Goal: Contribute content: Add original content to the website for others to see

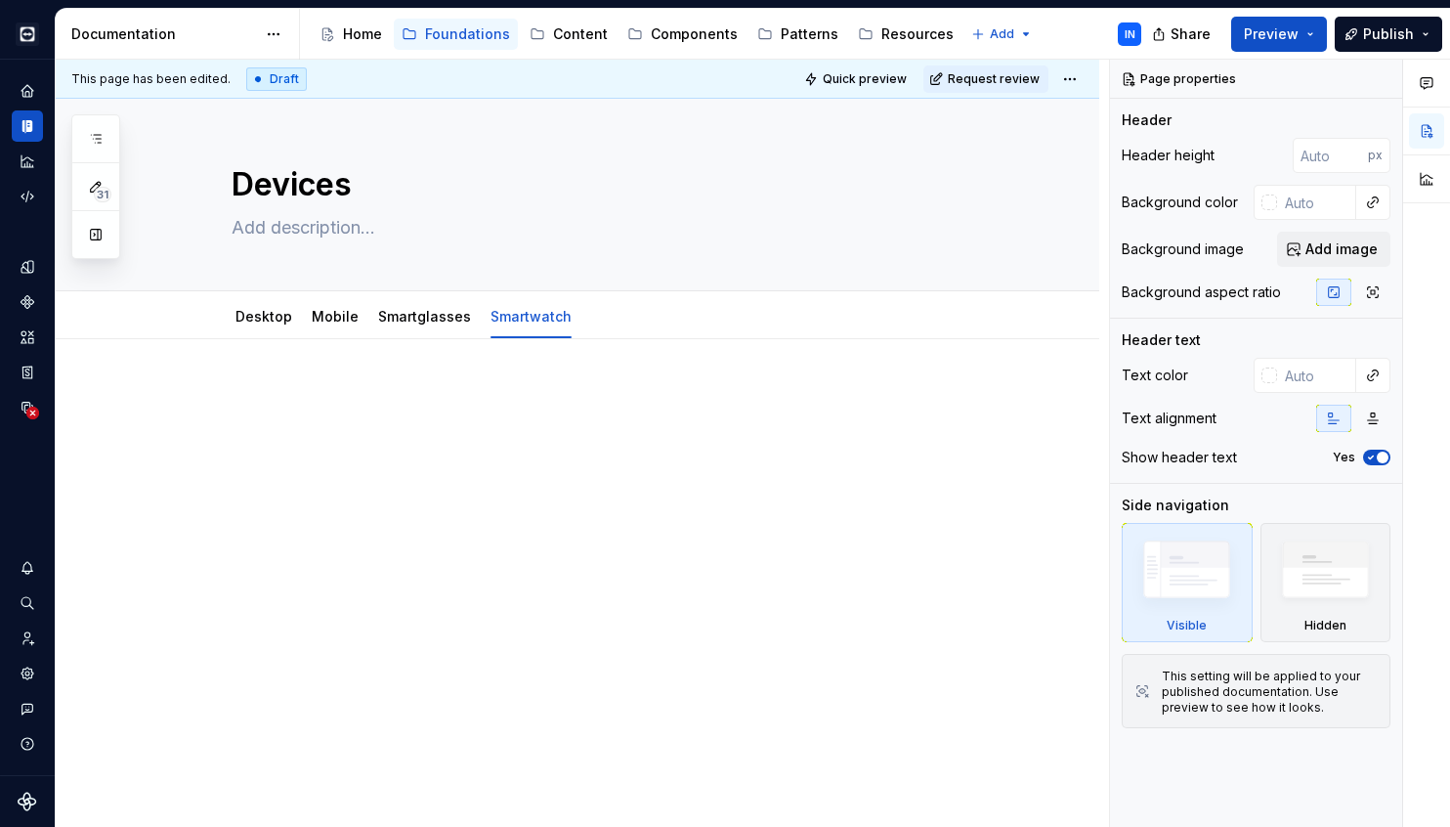
scroll to position [1, 0]
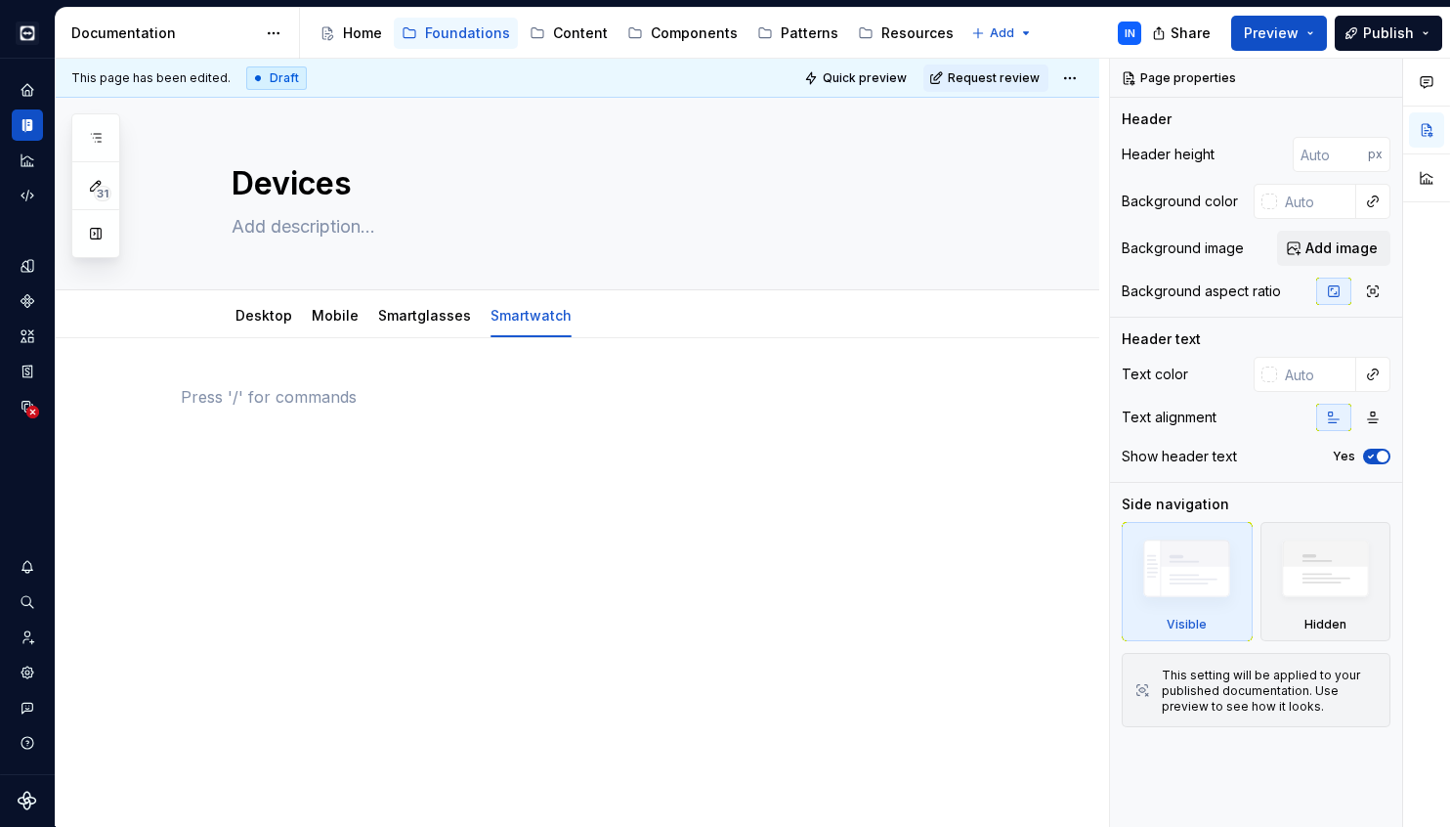
click at [433, 384] on div at bounding box center [578, 534] width 1044 height 393
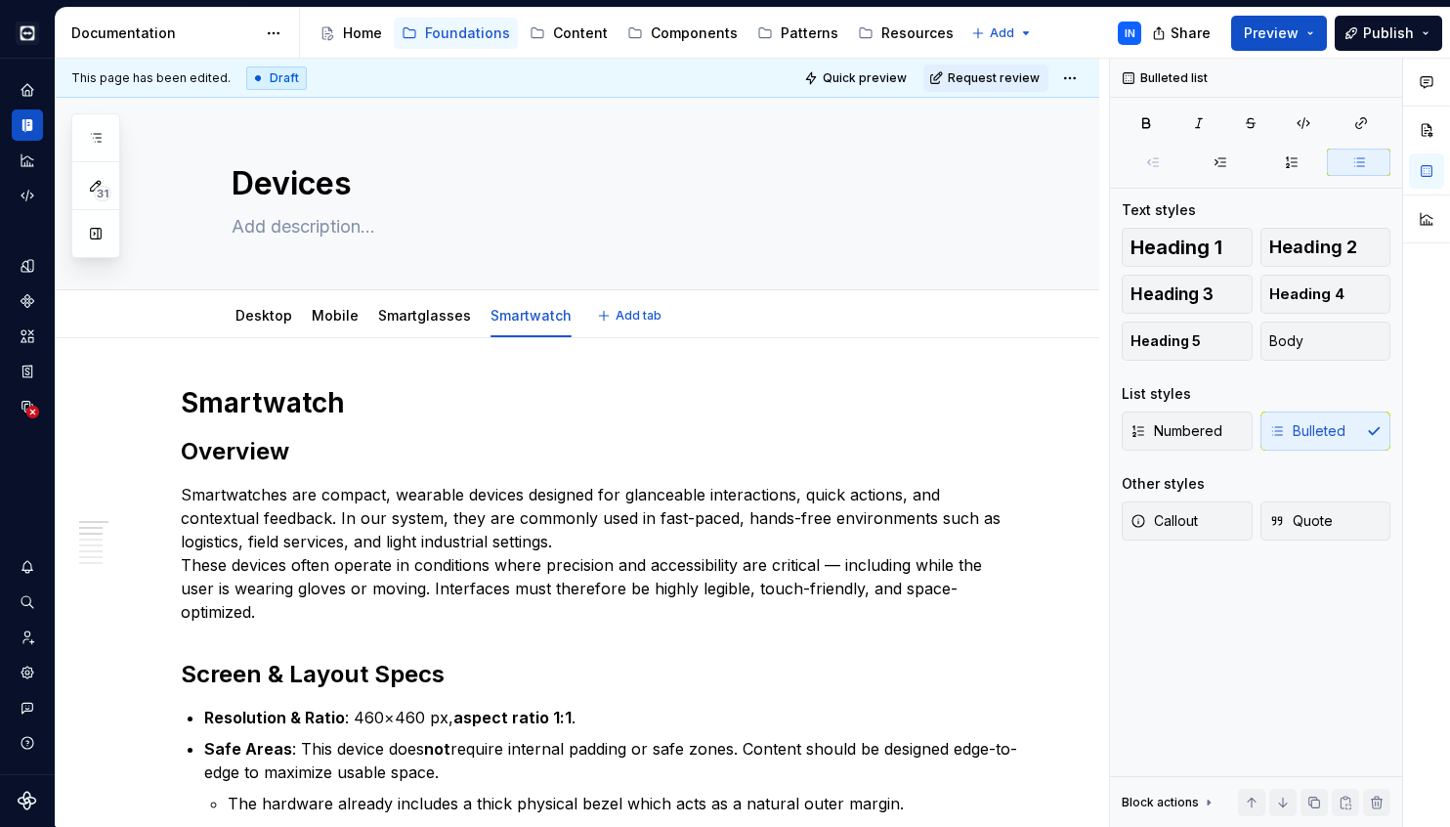
type textarea "*"
click at [163, 406] on span at bounding box center [161, 402] width 16 height 27
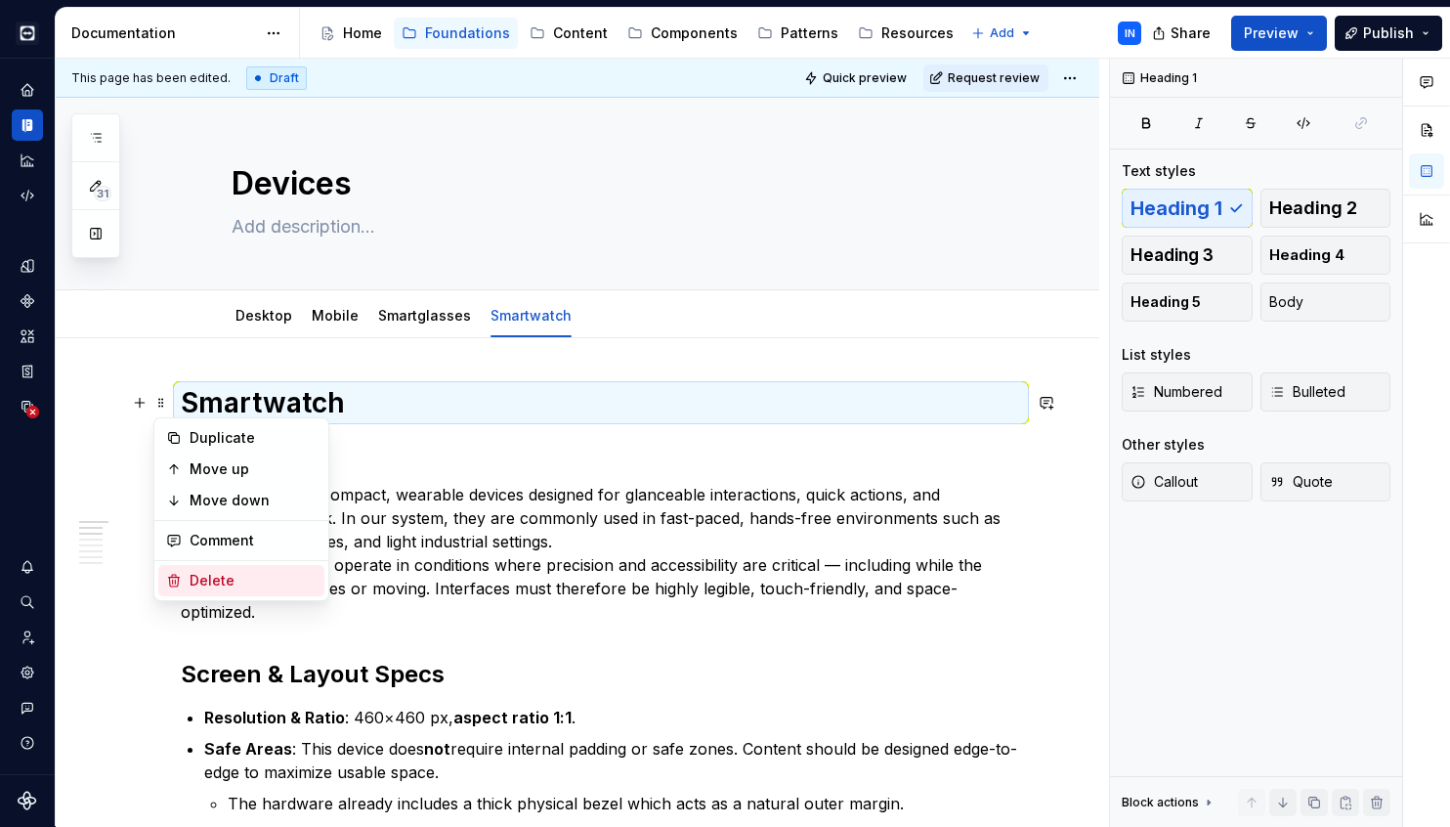
click at [238, 574] on div "Delete" at bounding box center [253, 581] width 127 height 20
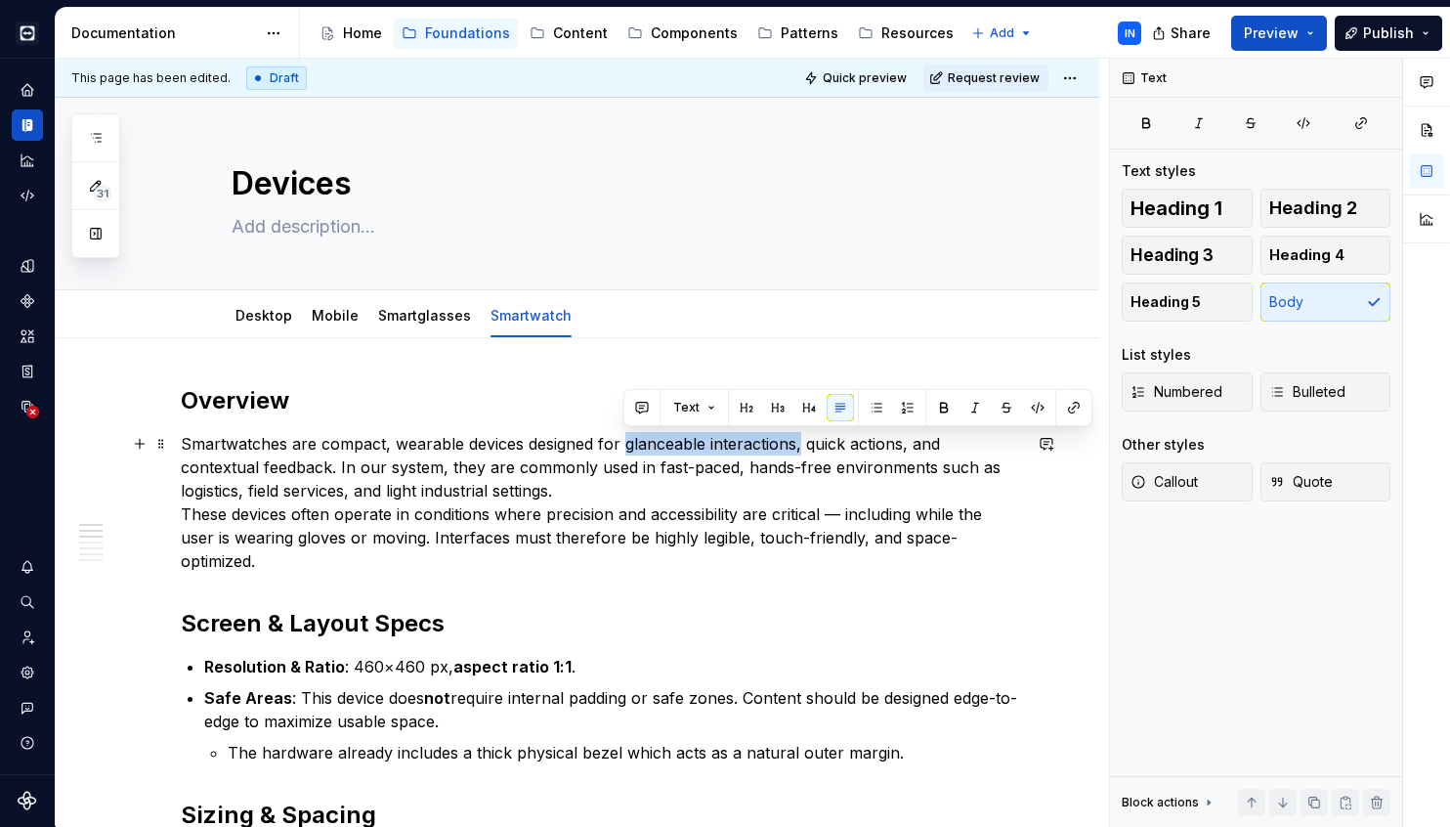
drag, startPoint x: 627, startPoint y: 444, endPoint x: 799, endPoint y: 449, distance: 172.1
click at [799, 449] on p "Smartwatches are compact, wearable devices designed for glanceable interactions…" at bounding box center [601, 502] width 840 height 141
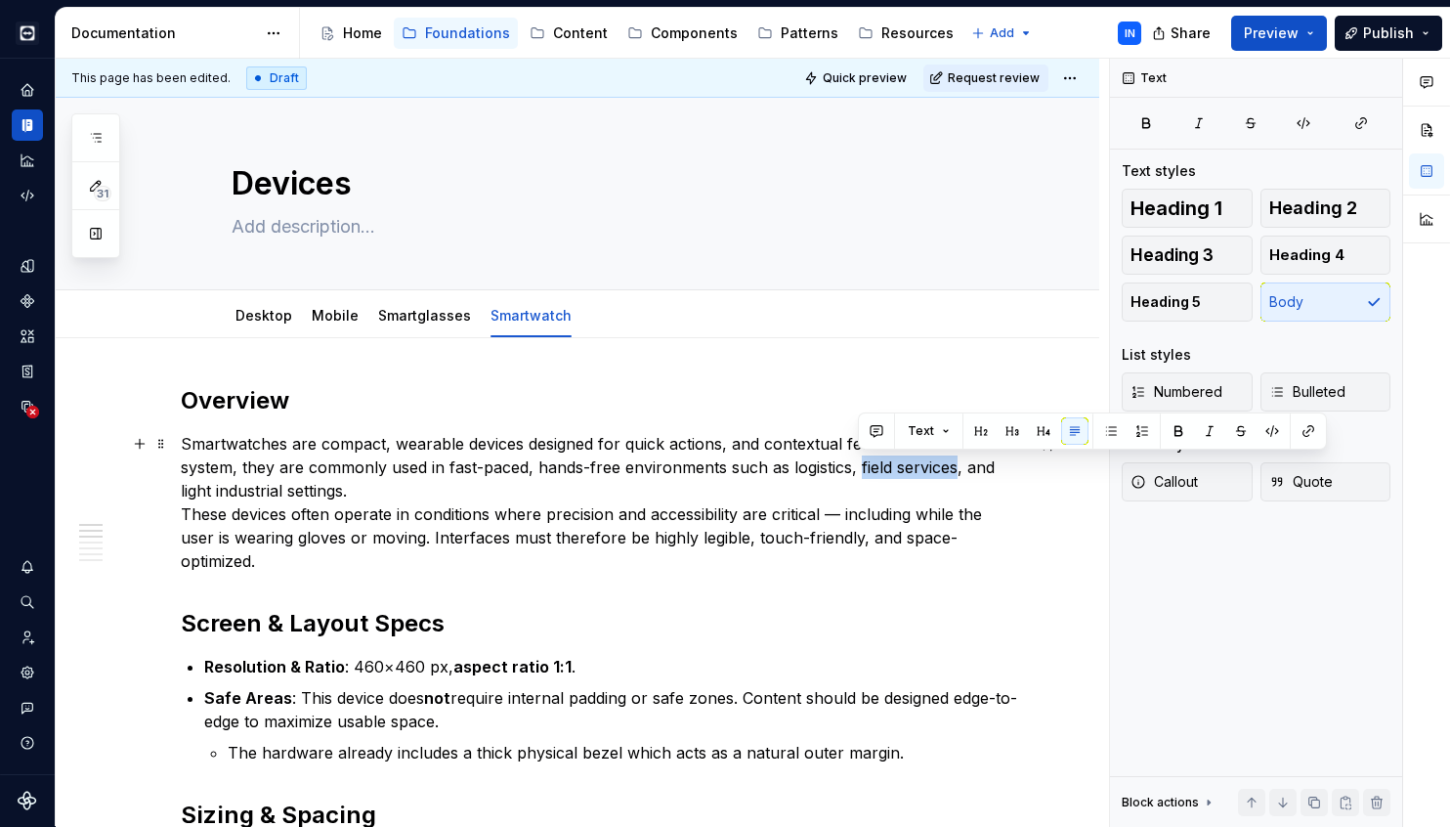
drag, startPoint x: 857, startPoint y: 468, endPoint x: 955, endPoint y: 469, distance: 97.7
click at [955, 469] on p "Smartwatches are compact, wearable devices designed for quick actions, and cont…" at bounding box center [601, 502] width 840 height 141
copy p "field services"
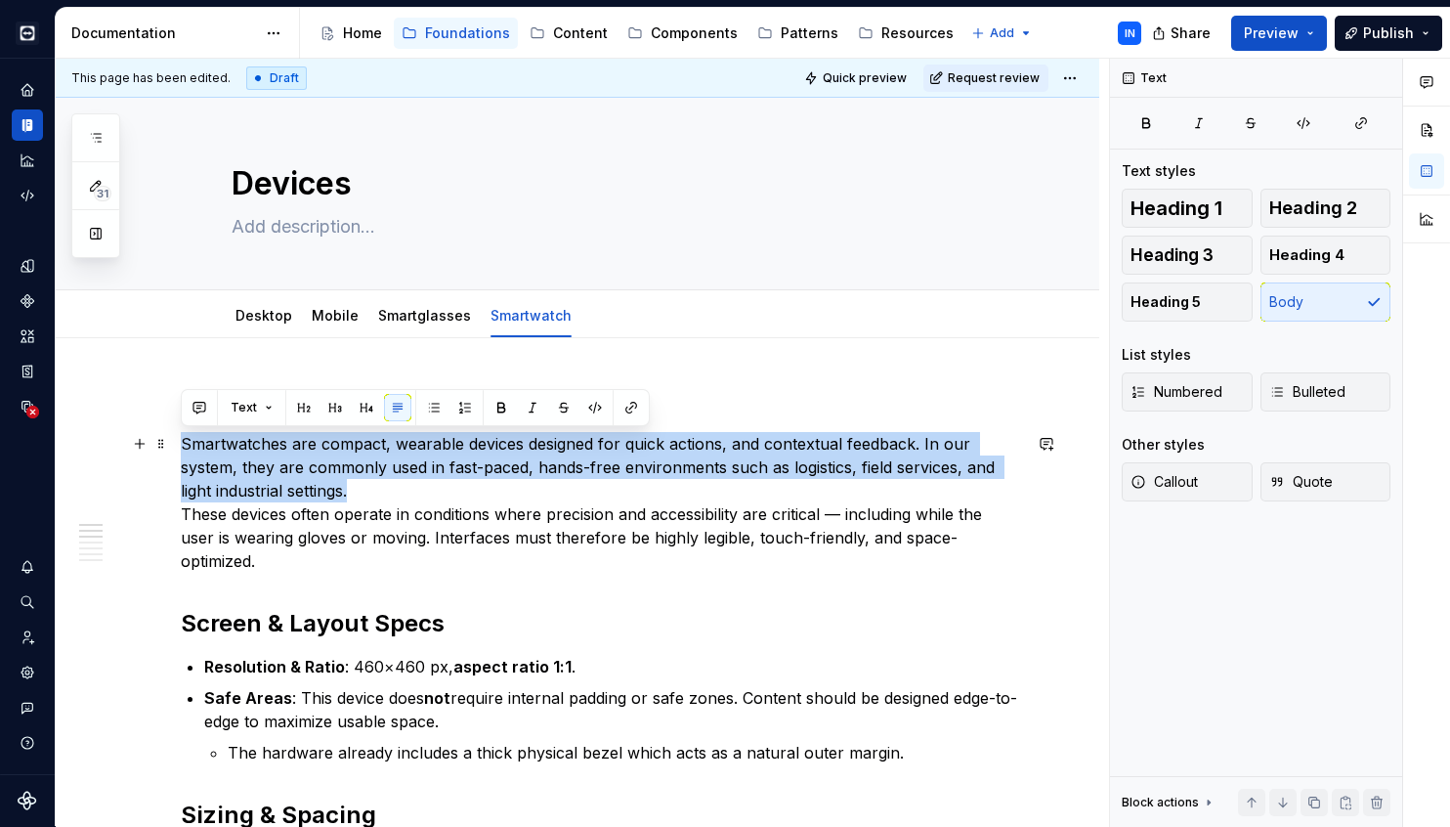
drag, startPoint x: 366, startPoint y: 494, endPoint x: 178, endPoint y: 436, distance: 197.5
click at [184, 457] on p "Smartwatches are compact, wearable devices designed for quick actions, and cont…" at bounding box center [601, 502] width 840 height 141
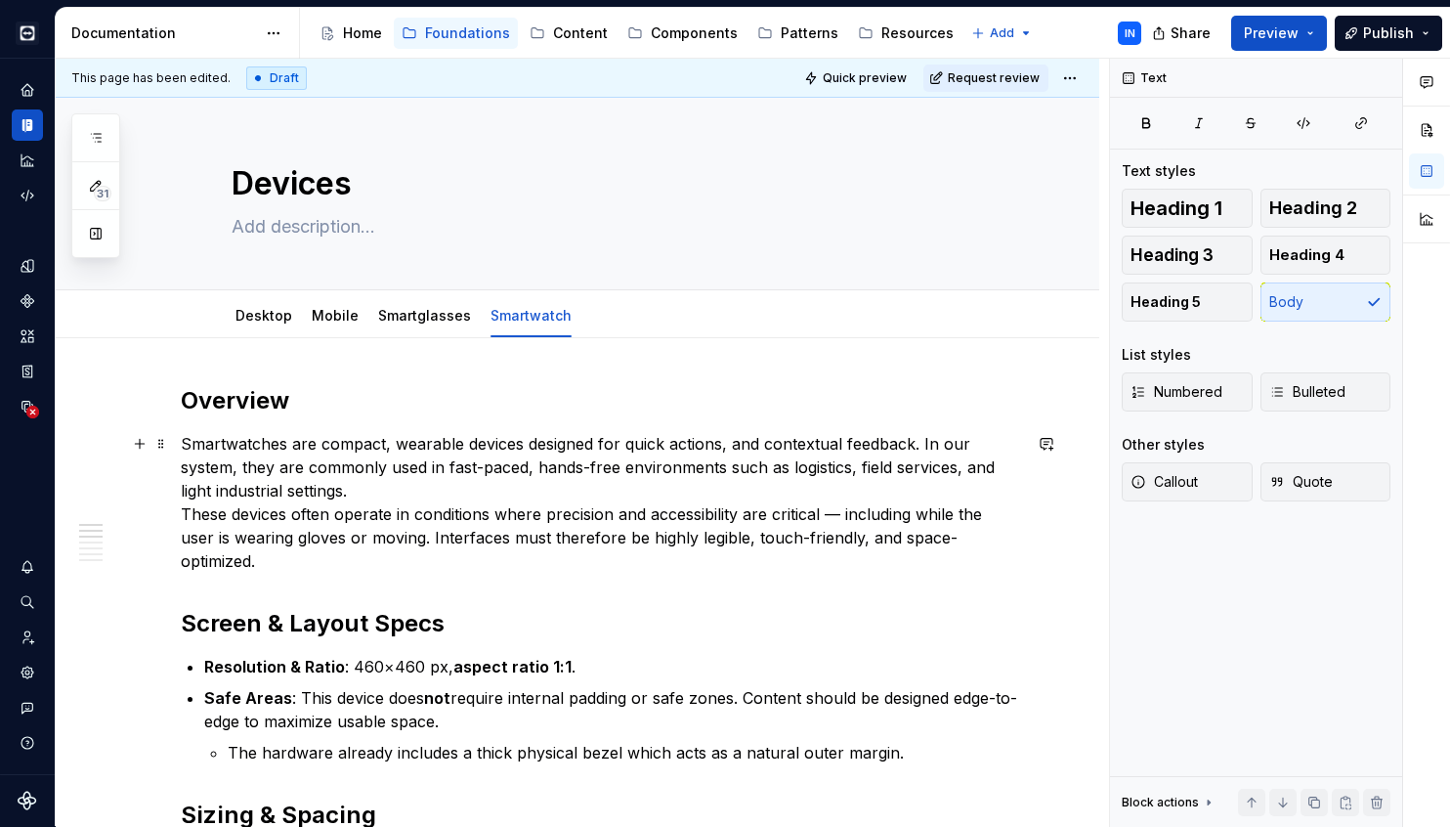
click at [571, 462] on p "Smartwatches are compact, wearable devices designed for quick actions, and cont…" at bounding box center [601, 502] width 840 height 141
click at [845, 514] on p "Smartwatches are compact, wearable devices designed for quick actions, and cont…" at bounding box center [601, 502] width 840 height 141
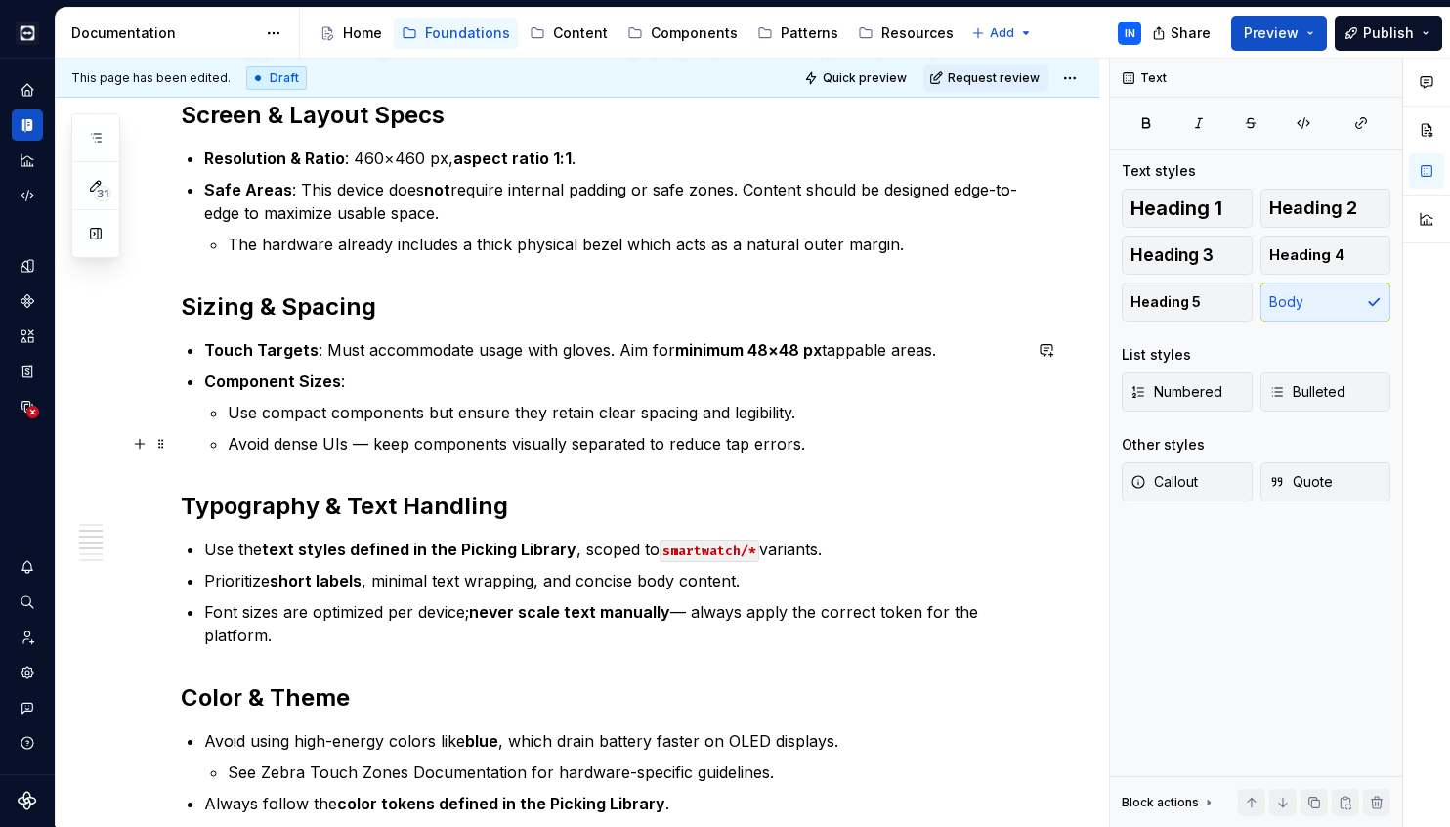
scroll to position [468, 0]
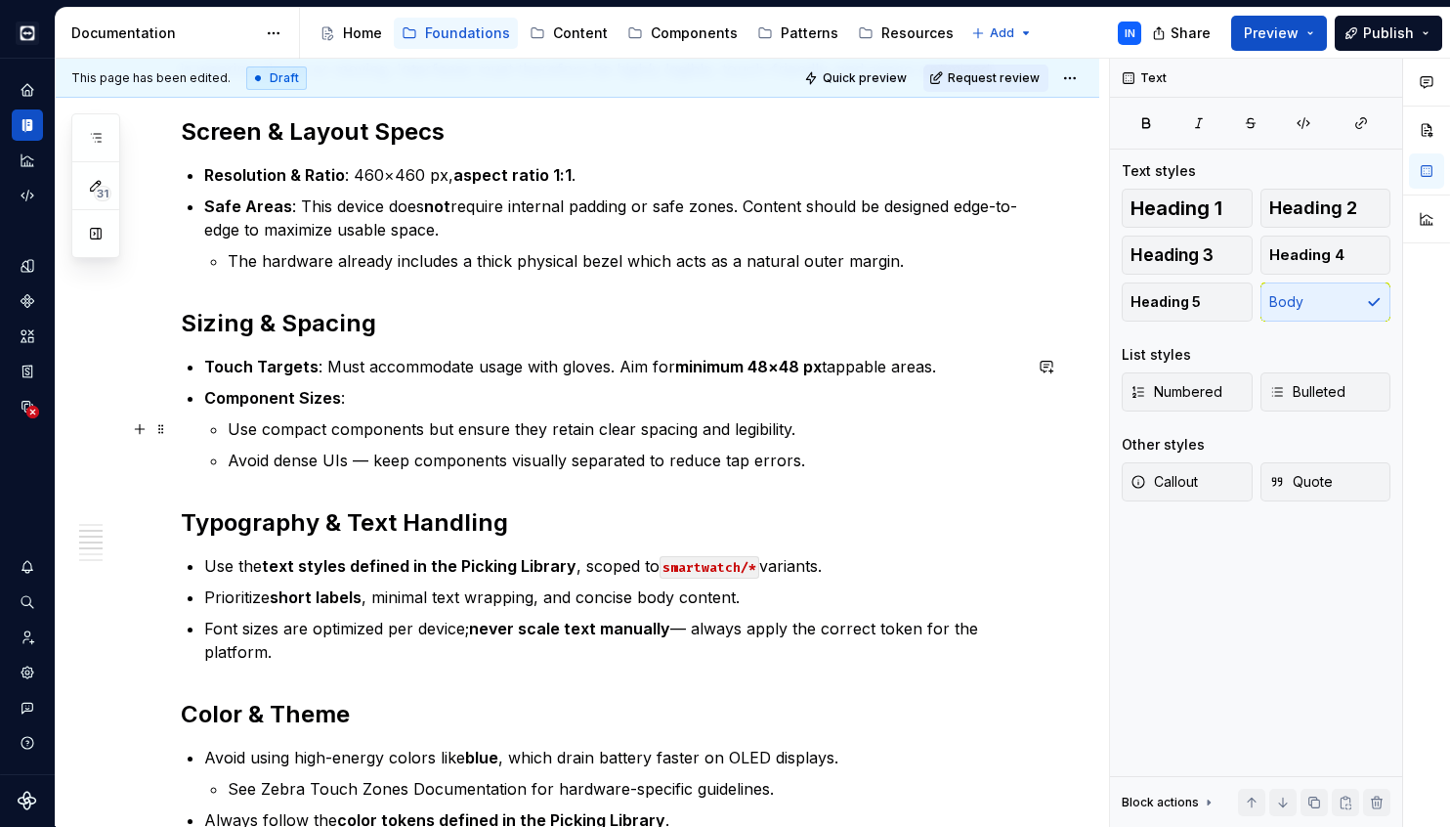
type textarea "*"
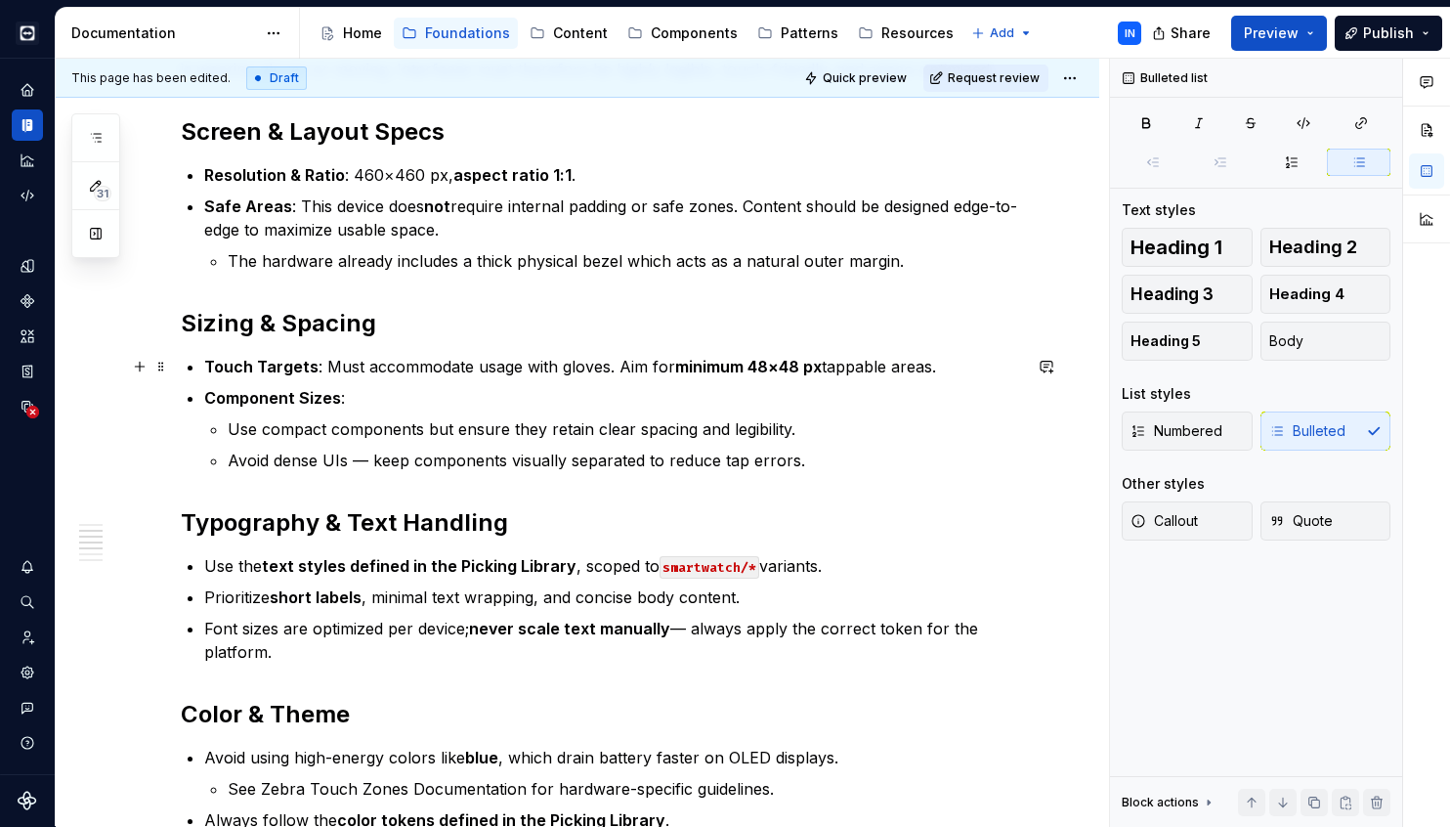
click at [513, 363] on p "Touch Targets : Must accommodate usage with gloves. Aim for minimum 48×48 px ta…" at bounding box center [612, 366] width 817 height 23
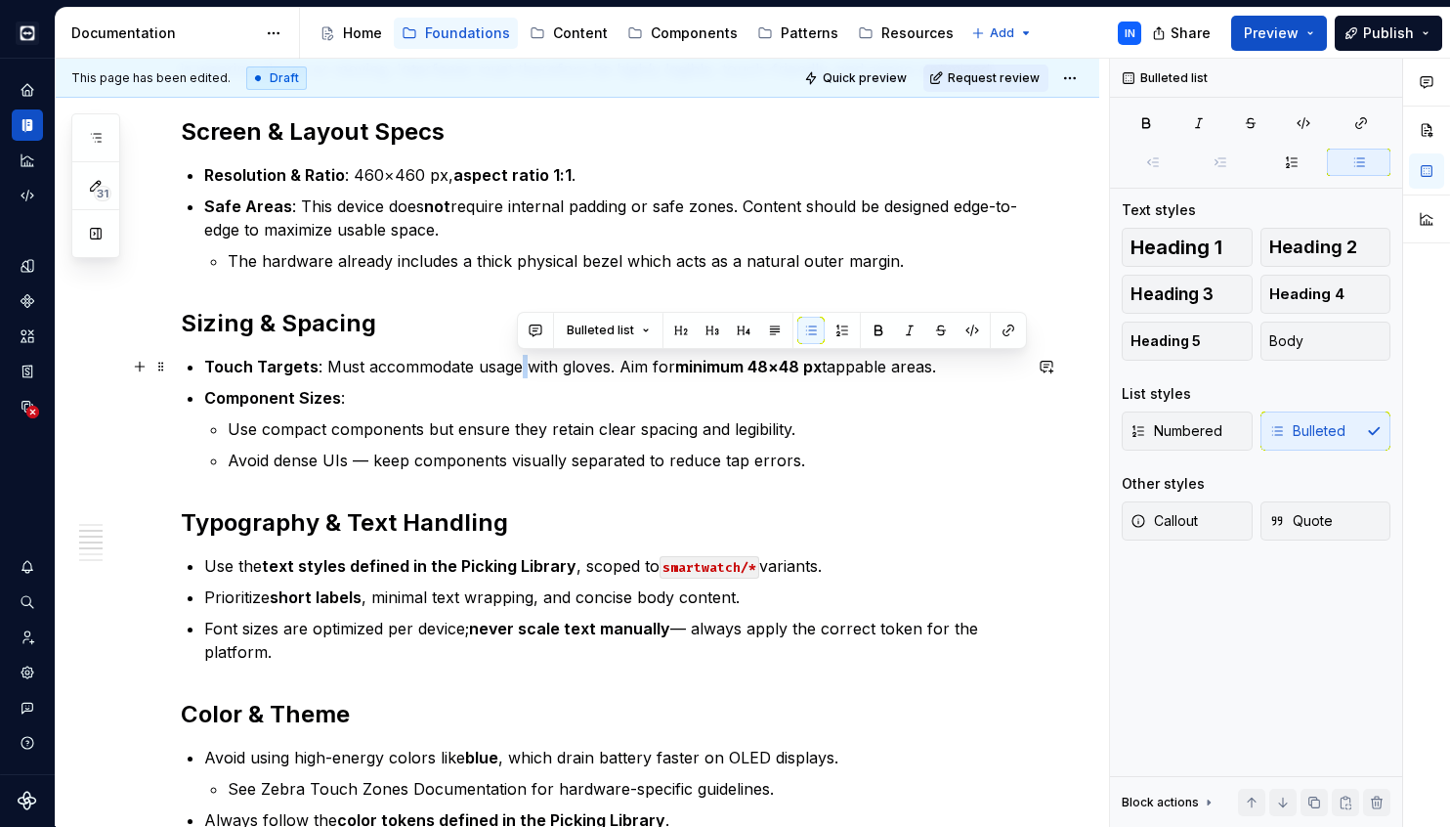
click at [513, 363] on p "Touch Targets : Must accommodate usage with gloves. Aim for minimum 48×48 px ta…" at bounding box center [612, 366] width 817 height 23
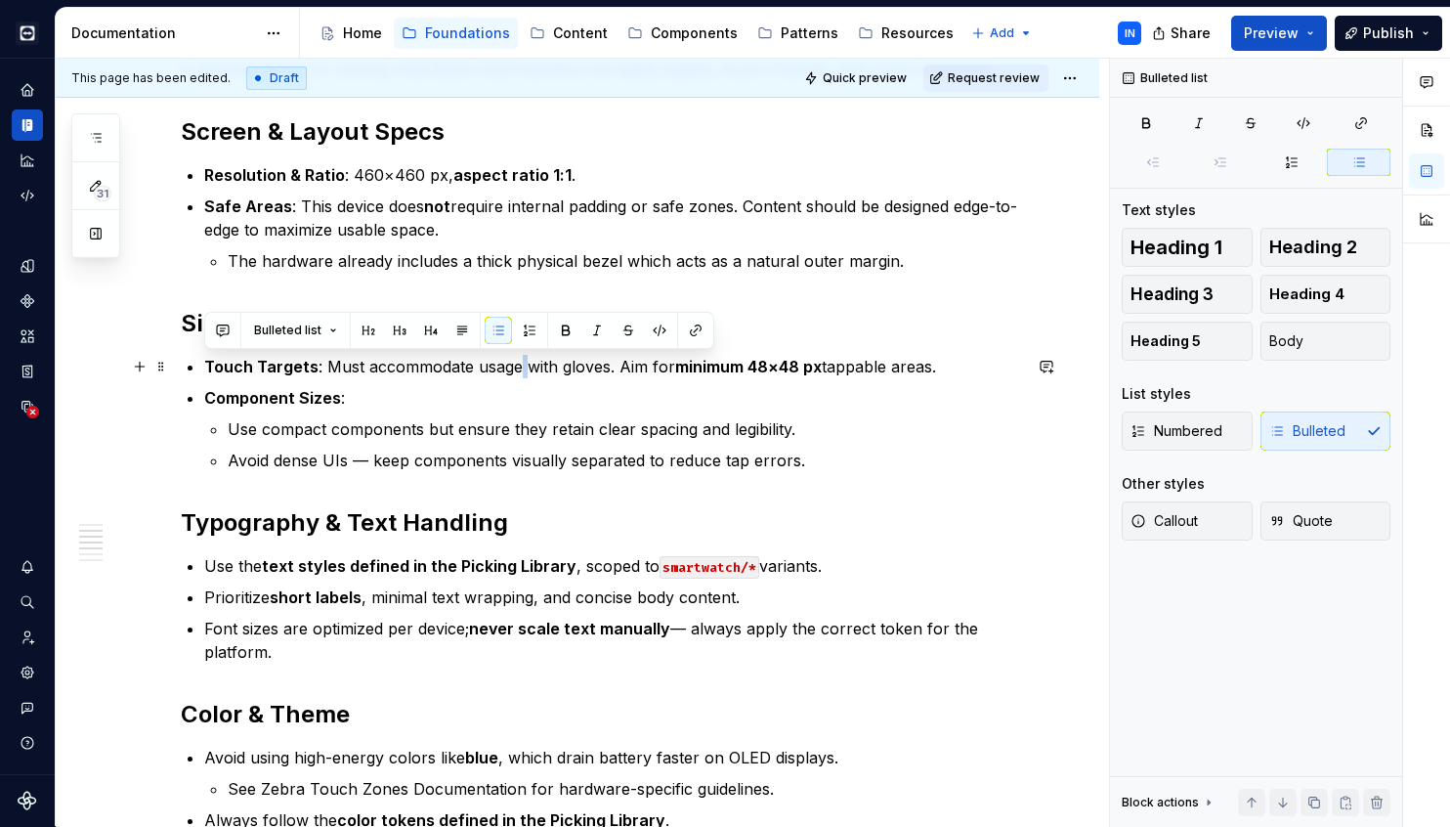
click at [513, 363] on p "Touch Targets : Must accommodate usage with gloves. Aim for minimum 48×48 px ta…" at bounding box center [612, 366] width 817 height 23
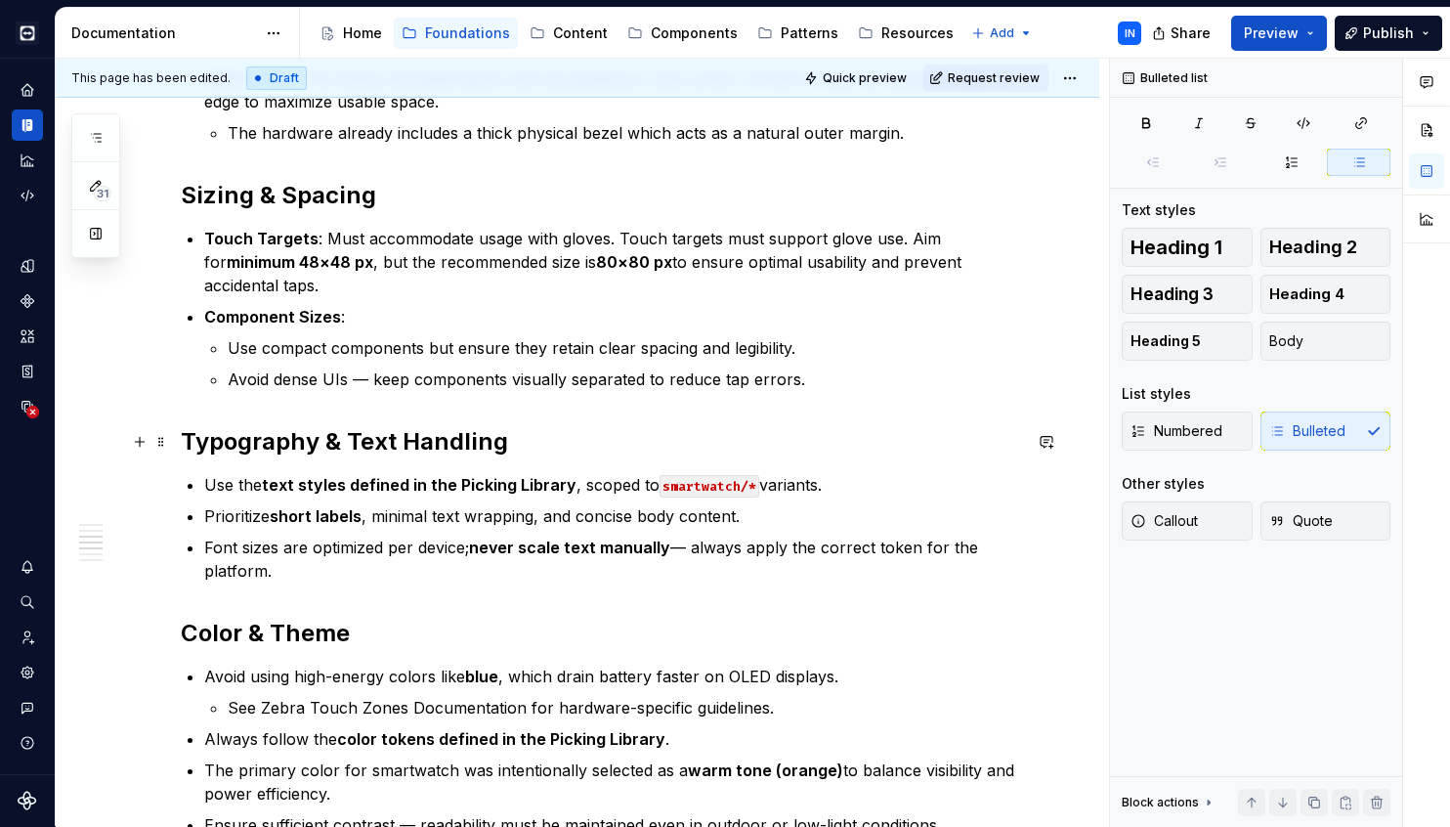
scroll to position [597, 0]
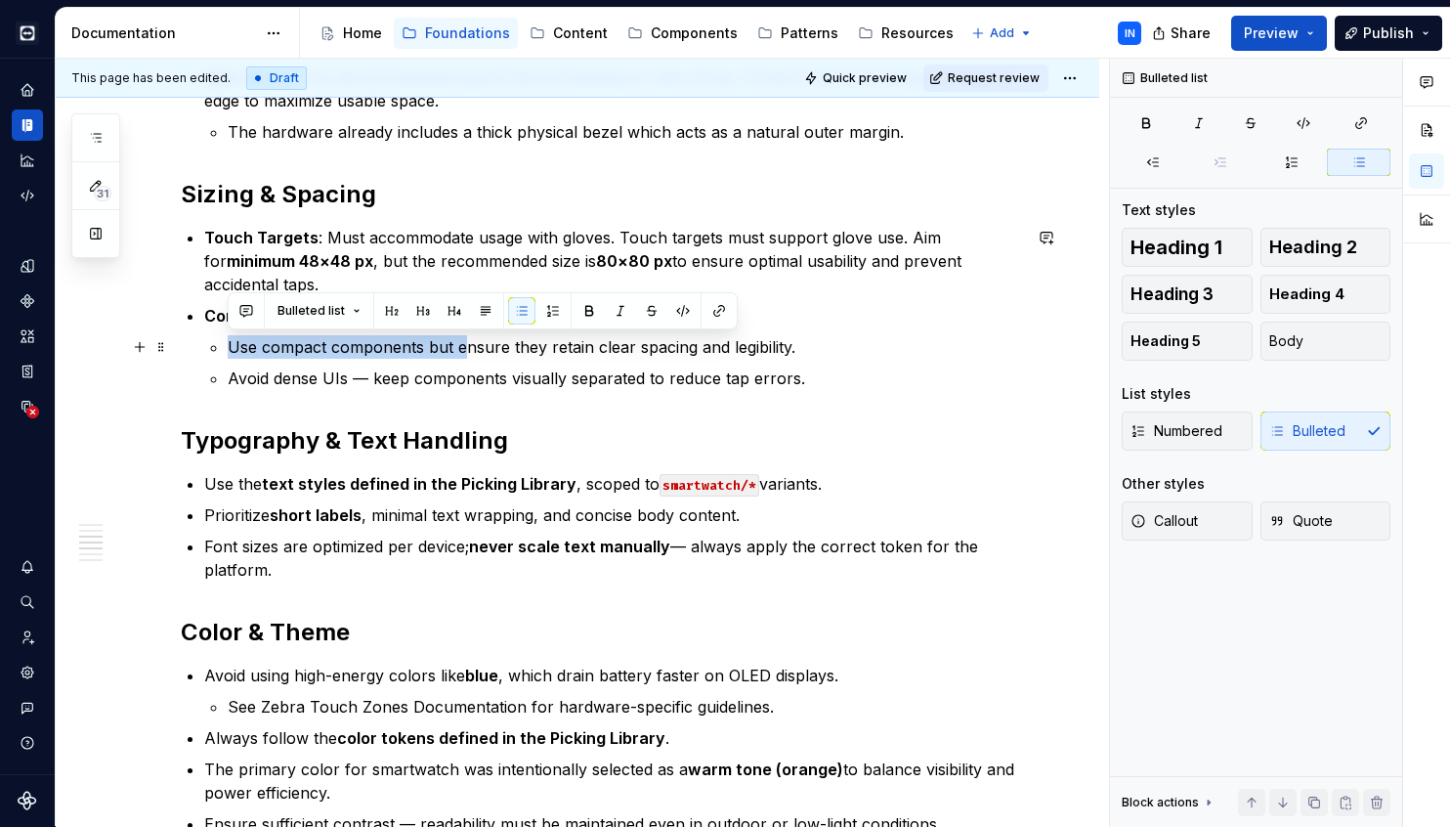
drag, startPoint x: 231, startPoint y: 344, endPoint x: 460, endPoint y: 351, distance: 229.7
click at [460, 351] on p "Use compact components but ensure they retain clear spacing and legibility." at bounding box center [624, 346] width 793 height 23
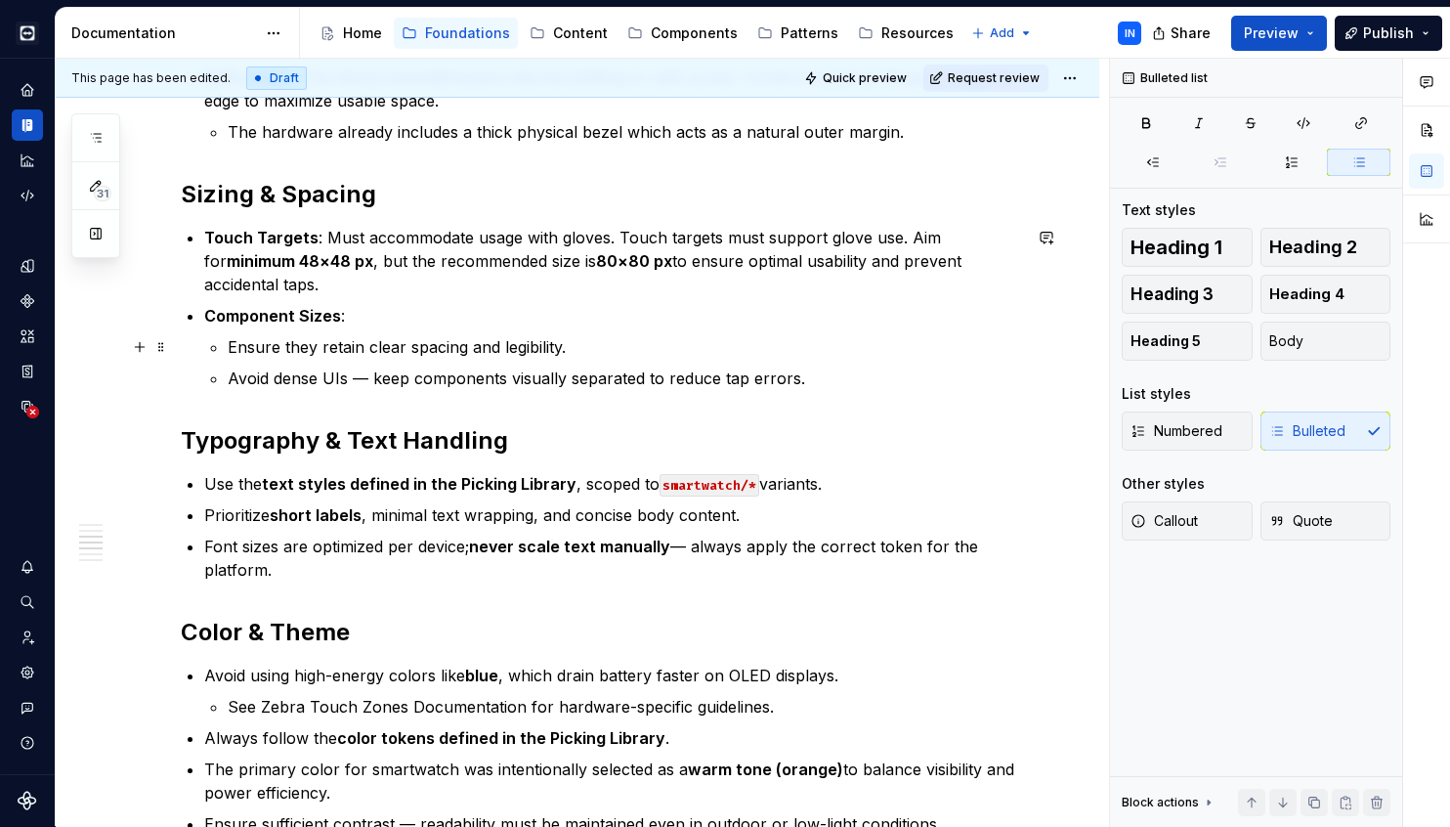
click at [308, 348] on p "Ensure they retain clear spacing and legibility." at bounding box center [624, 346] width 793 height 23
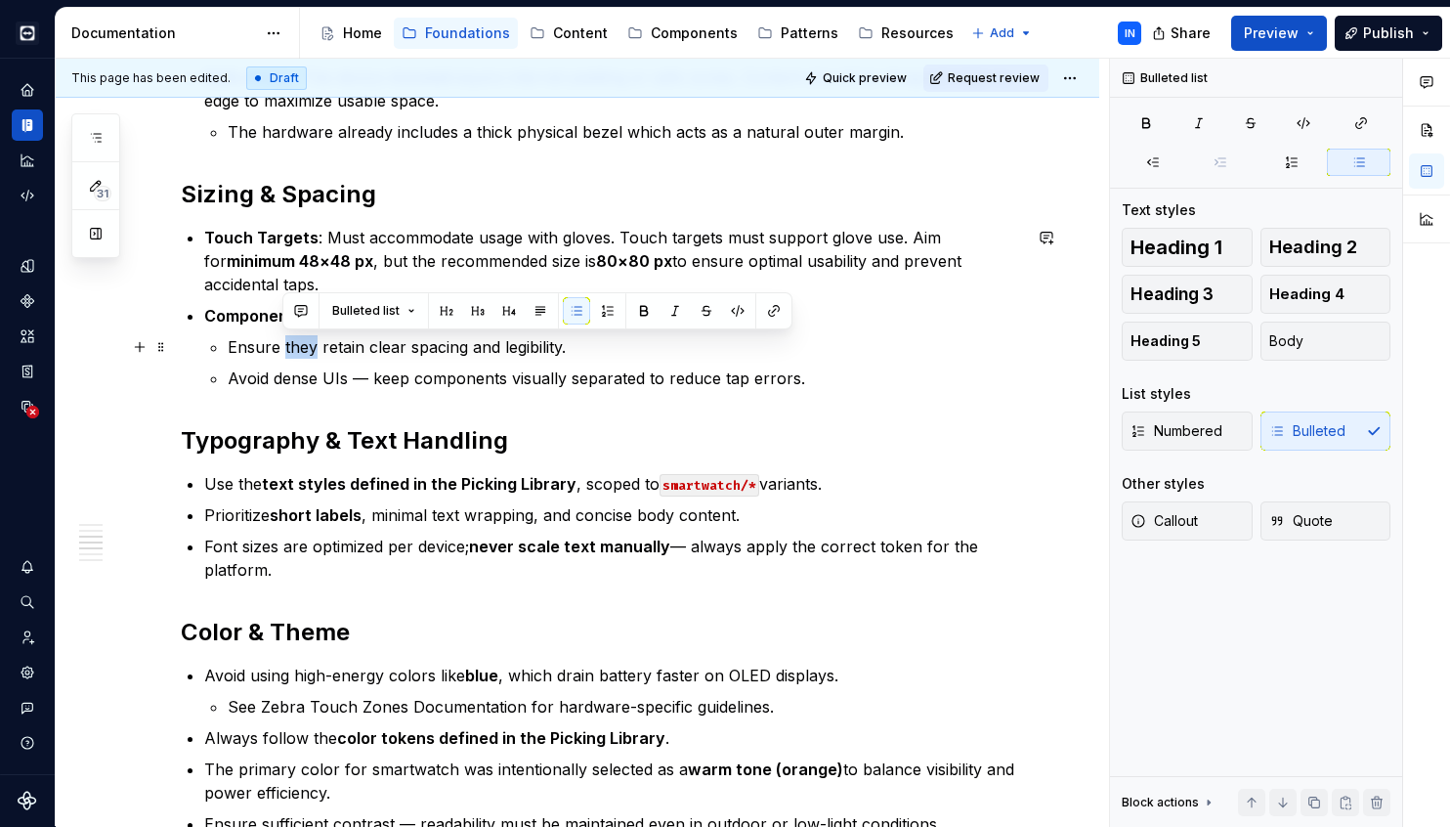
click at [308, 348] on p "Ensure they retain clear spacing and legibility." at bounding box center [624, 346] width 793 height 23
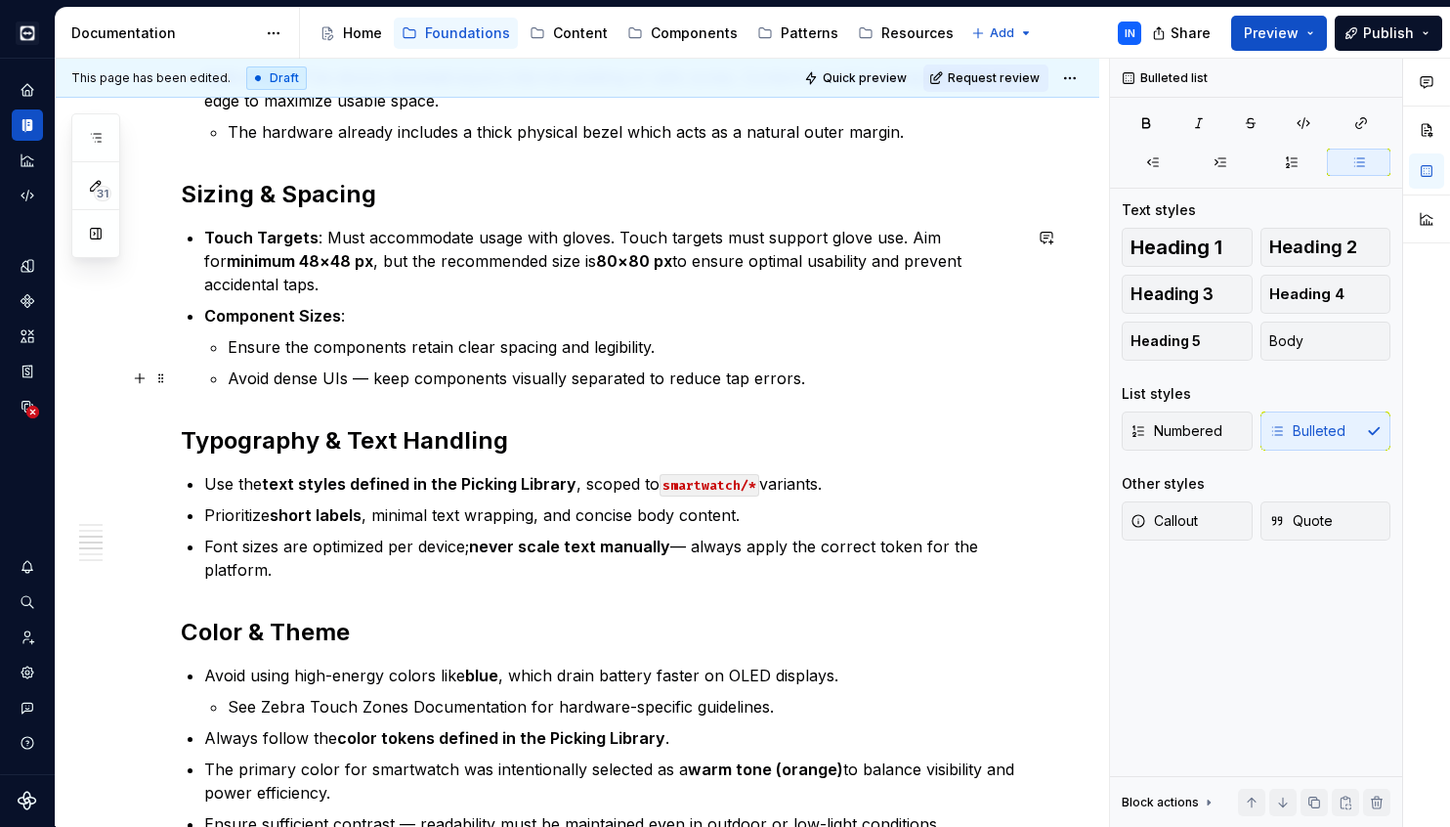
click at [362, 378] on p "Avoid dense UIs — keep components visually separated to reduce tap errors." at bounding box center [624, 377] width 793 height 23
click at [687, 548] on p "Font sizes are optimized per device; never scale text manually — always apply t…" at bounding box center [612, 557] width 817 height 47
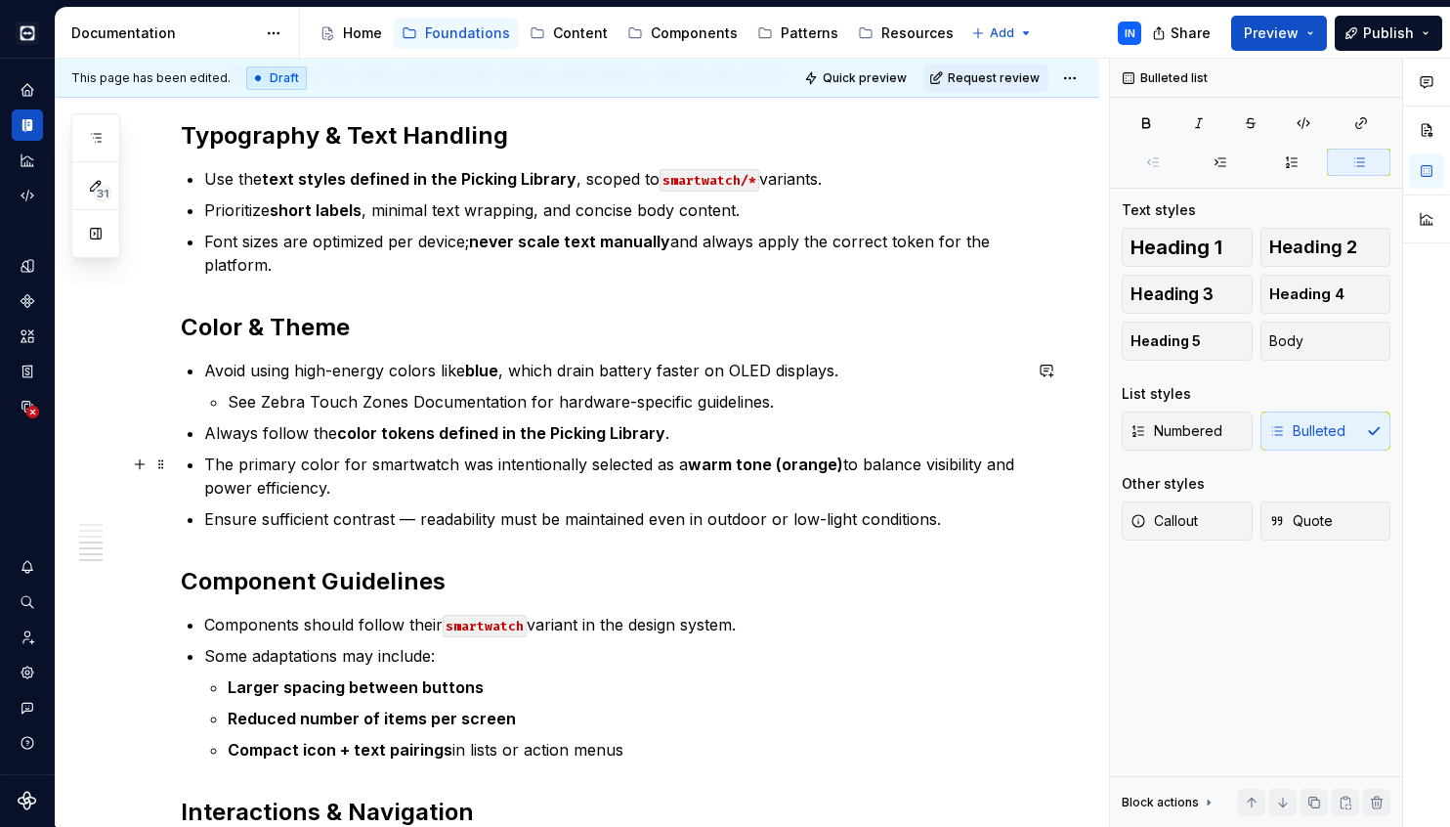
scroll to position [924, 0]
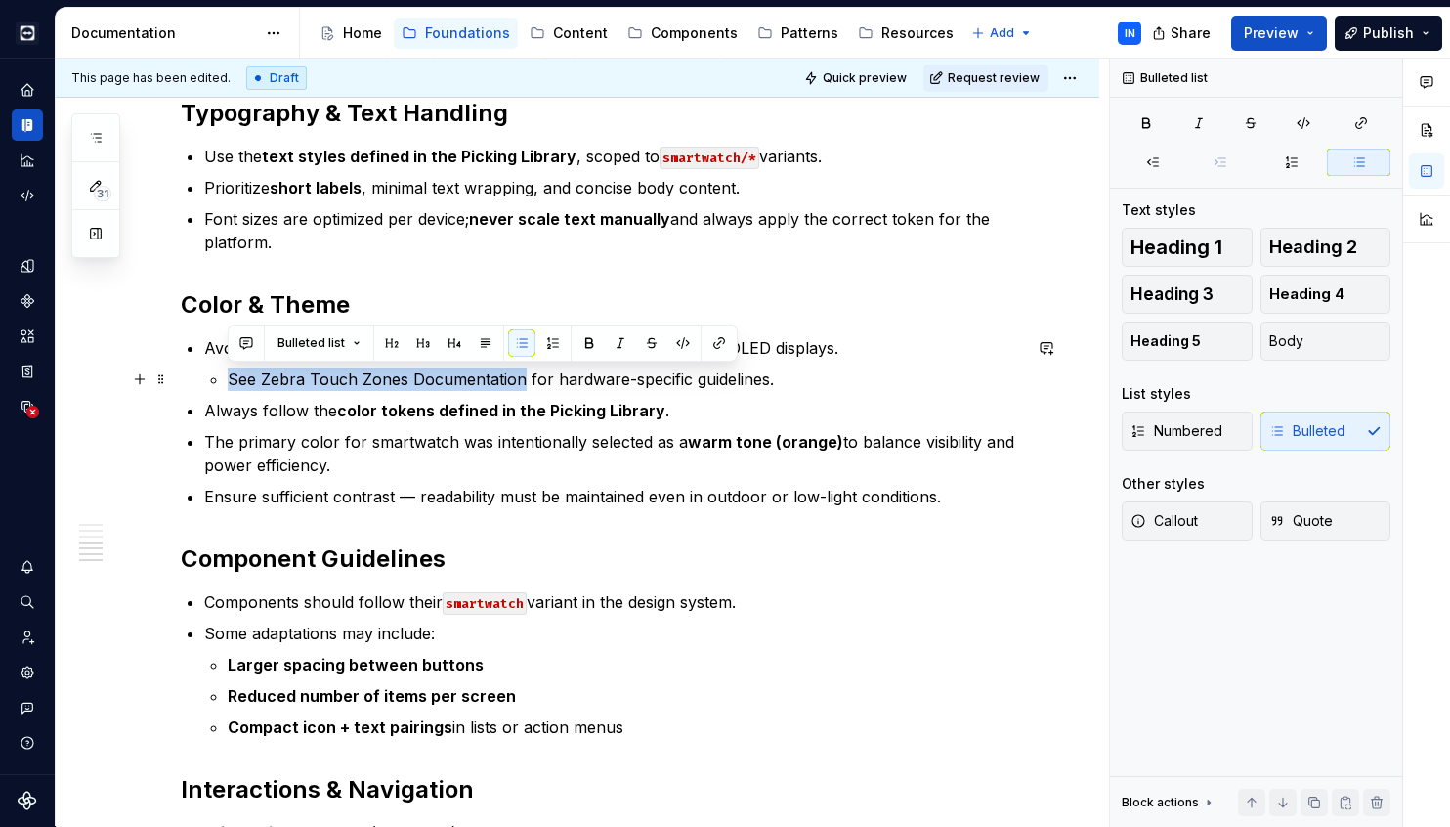
drag, startPoint x: 226, startPoint y: 380, endPoint x: 521, endPoint y: 384, distance: 295.1
click at [521, 384] on li "Avoid using high-energy colors like blue , which drain battery faster on OLED d…" at bounding box center [612, 363] width 817 height 55
click at [719, 341] on button "button" at bounding box center [718, 342] width 27 height 27
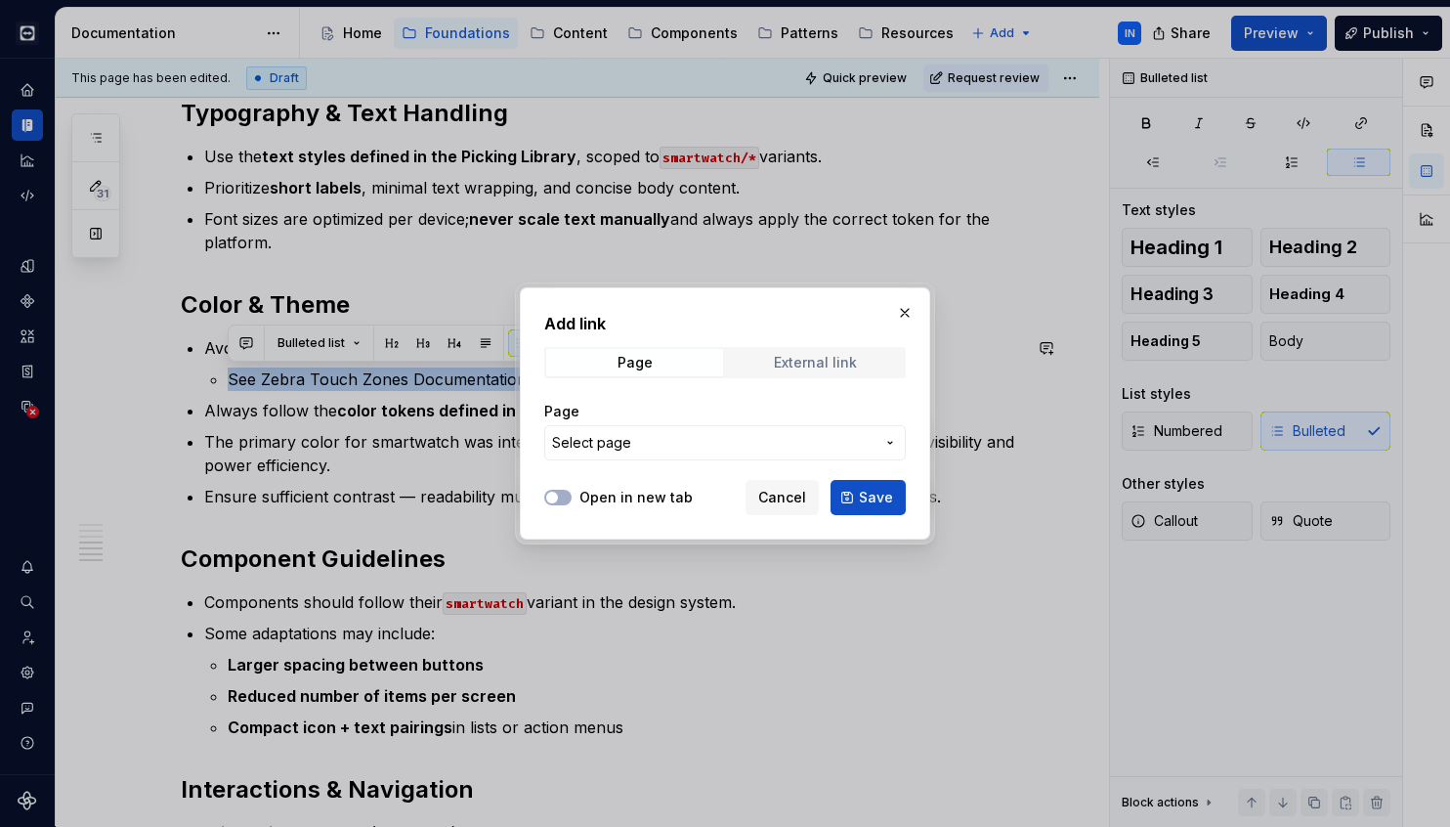
click at [796, 369] on div "External link" at bounding box center [815, 363] width 83 height 16
click at [704, 449] on input "URL" at bounding box center [725, 442] width 362 height 35
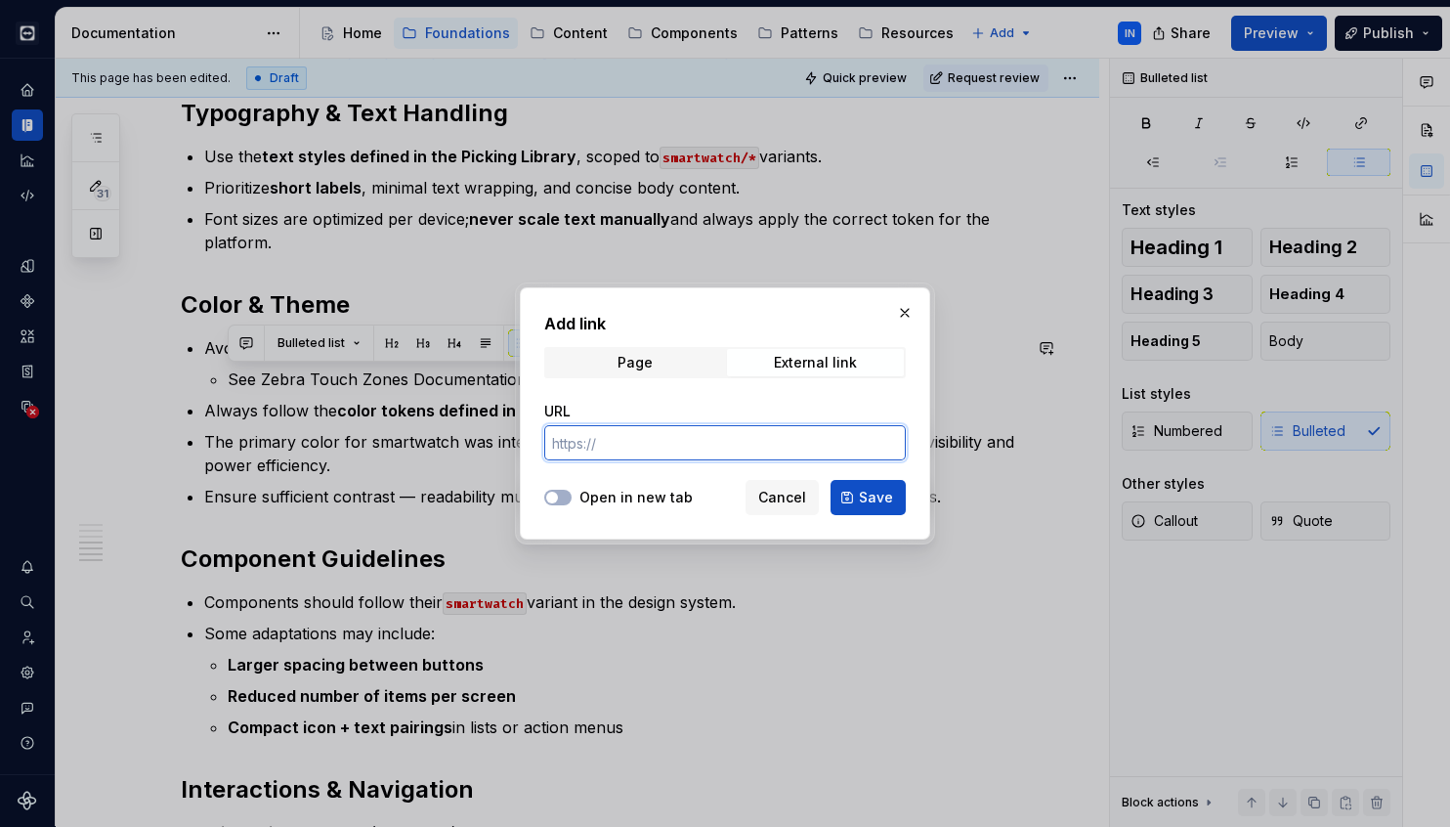
paste input "[URL][DOMAIN_NAME]"
type input "[URL][DOMAIN_NAME]"
click at [879, 499] on span "Save" at bounding box center [876, 498] width 34 height 20
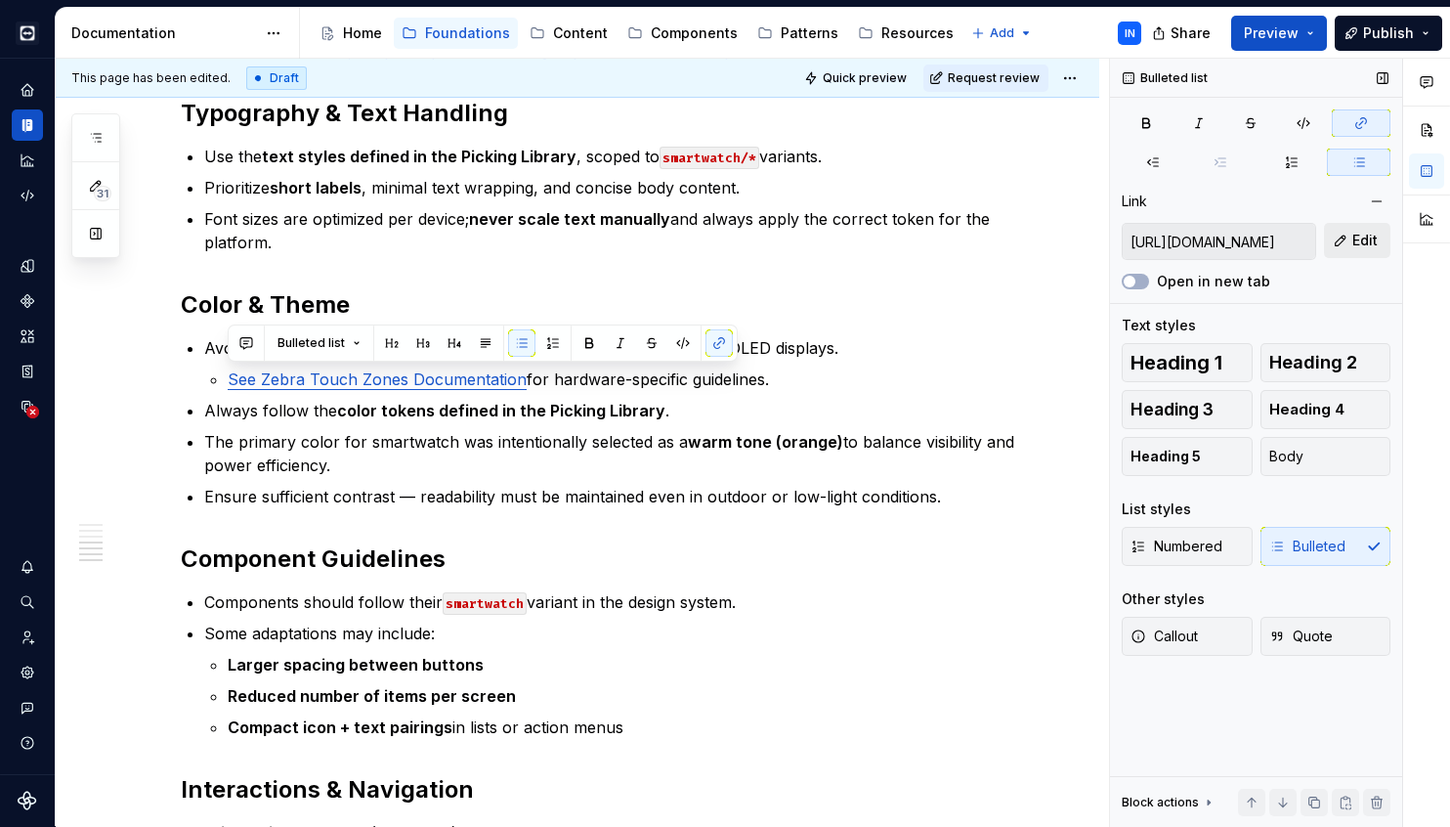
click at [1362, 244] on span "Edit" at bounding box center [1364, 241] width 25 height 20
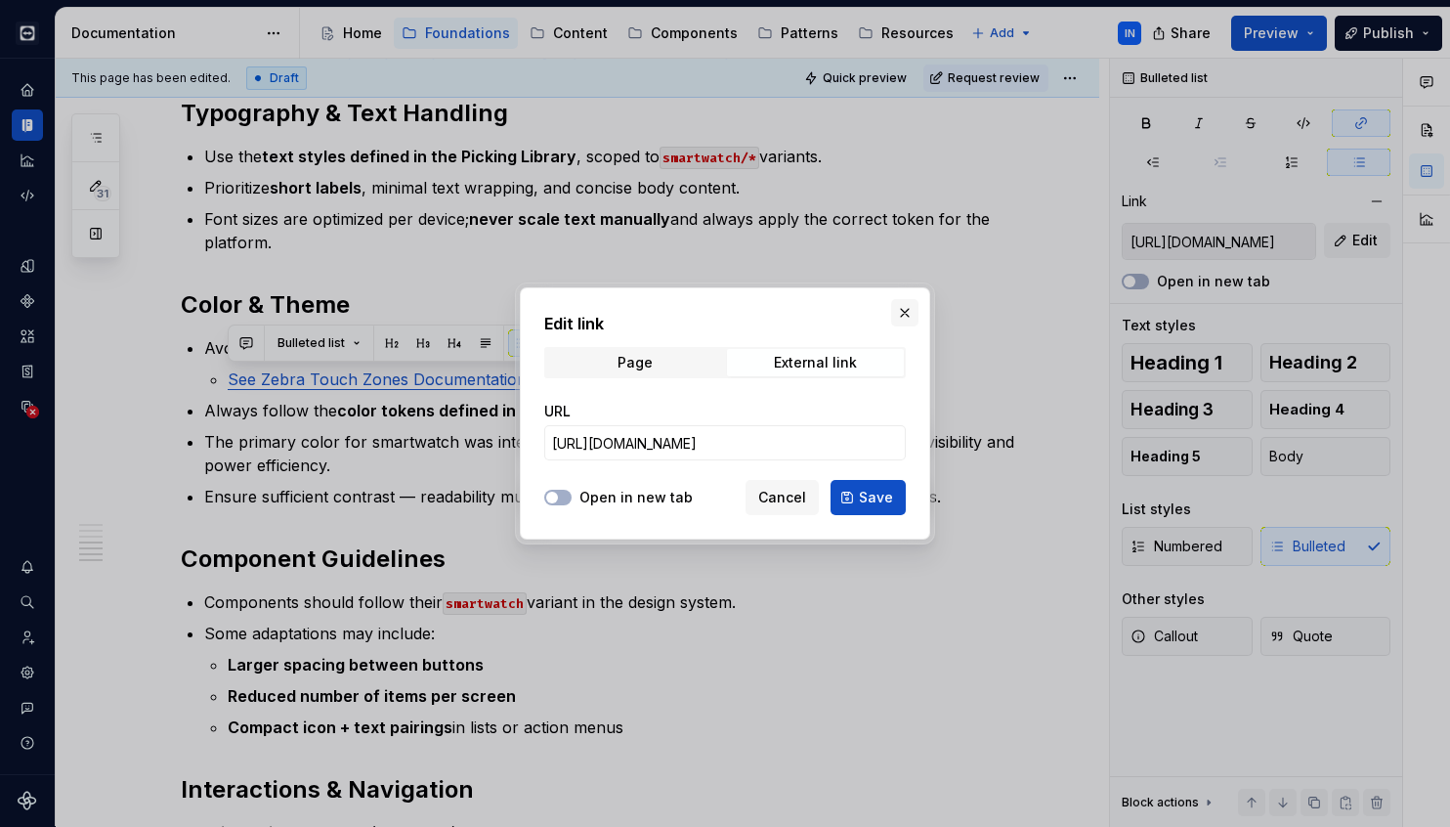
click at [905, 312] on button "button" at bounding box center [904, 312] width 27 height 27
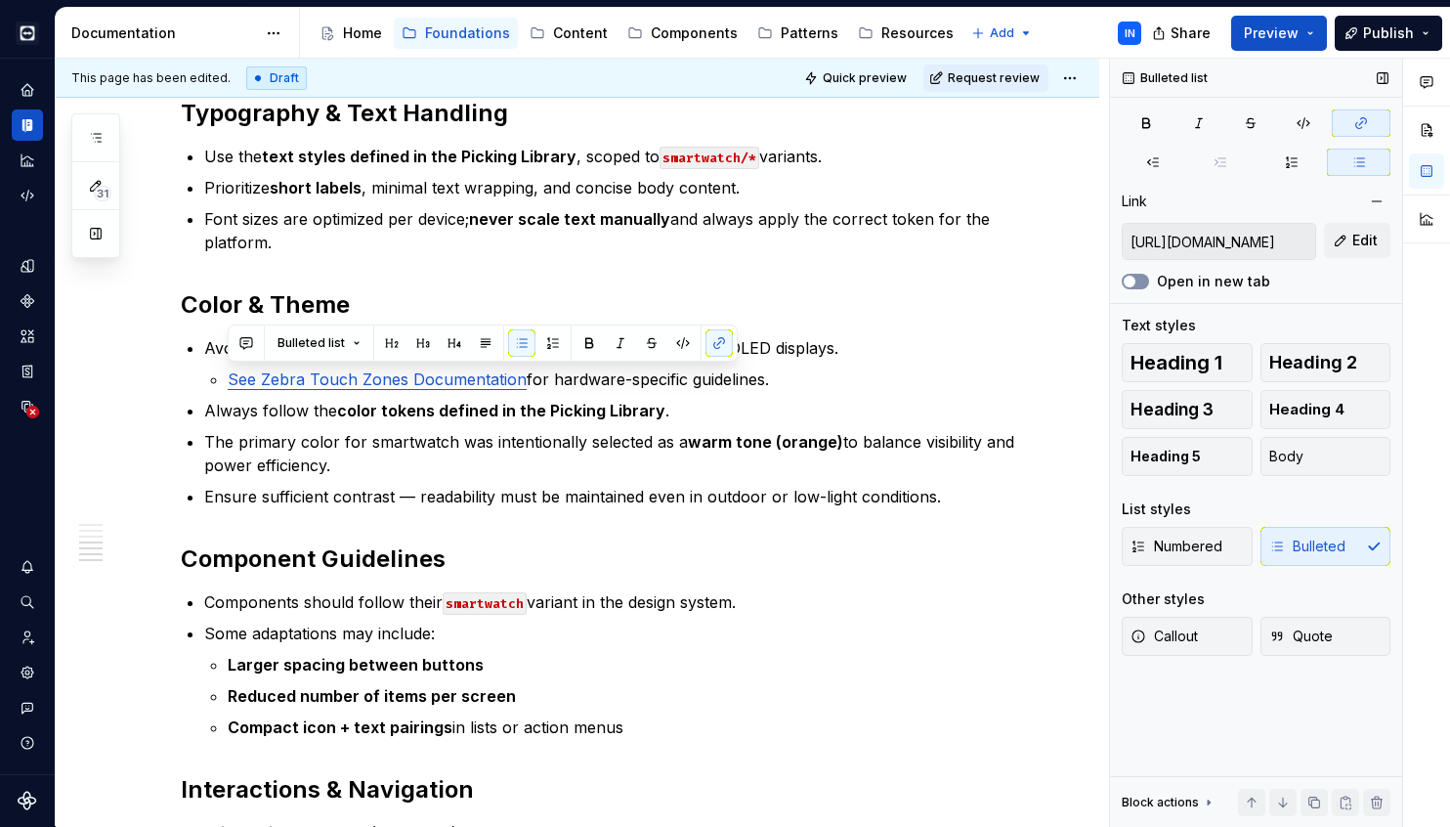
click at [1134, 277] on icon "button" at bounding box center [1130, 282] width 16 height 12
click at [951, 489] on p "Ensure sufficient contrast — readability must be maintained even in outdoor or …" at bounding box center [612, 496] width 817 height 23
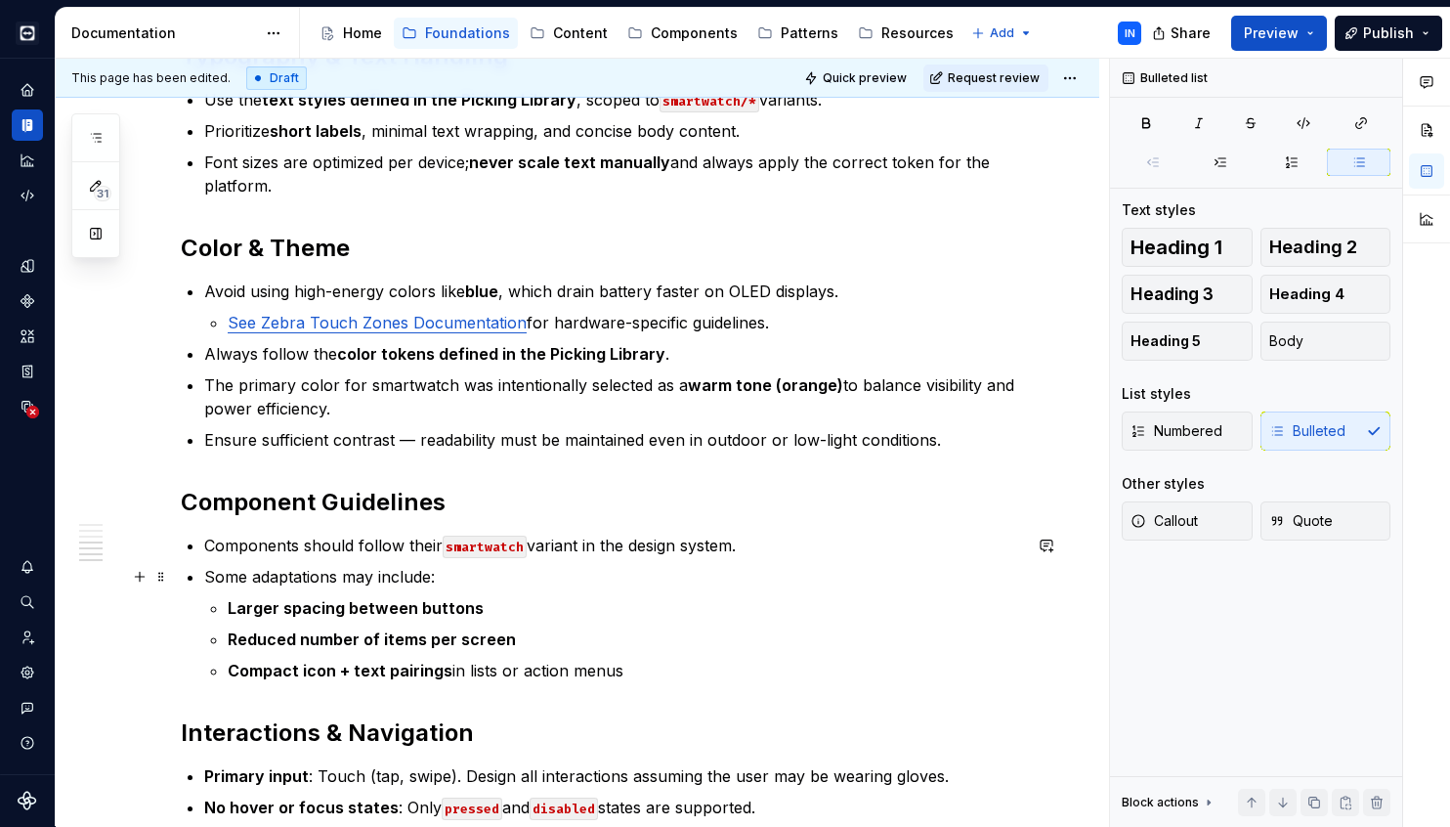
scroll to position [1001, 0]
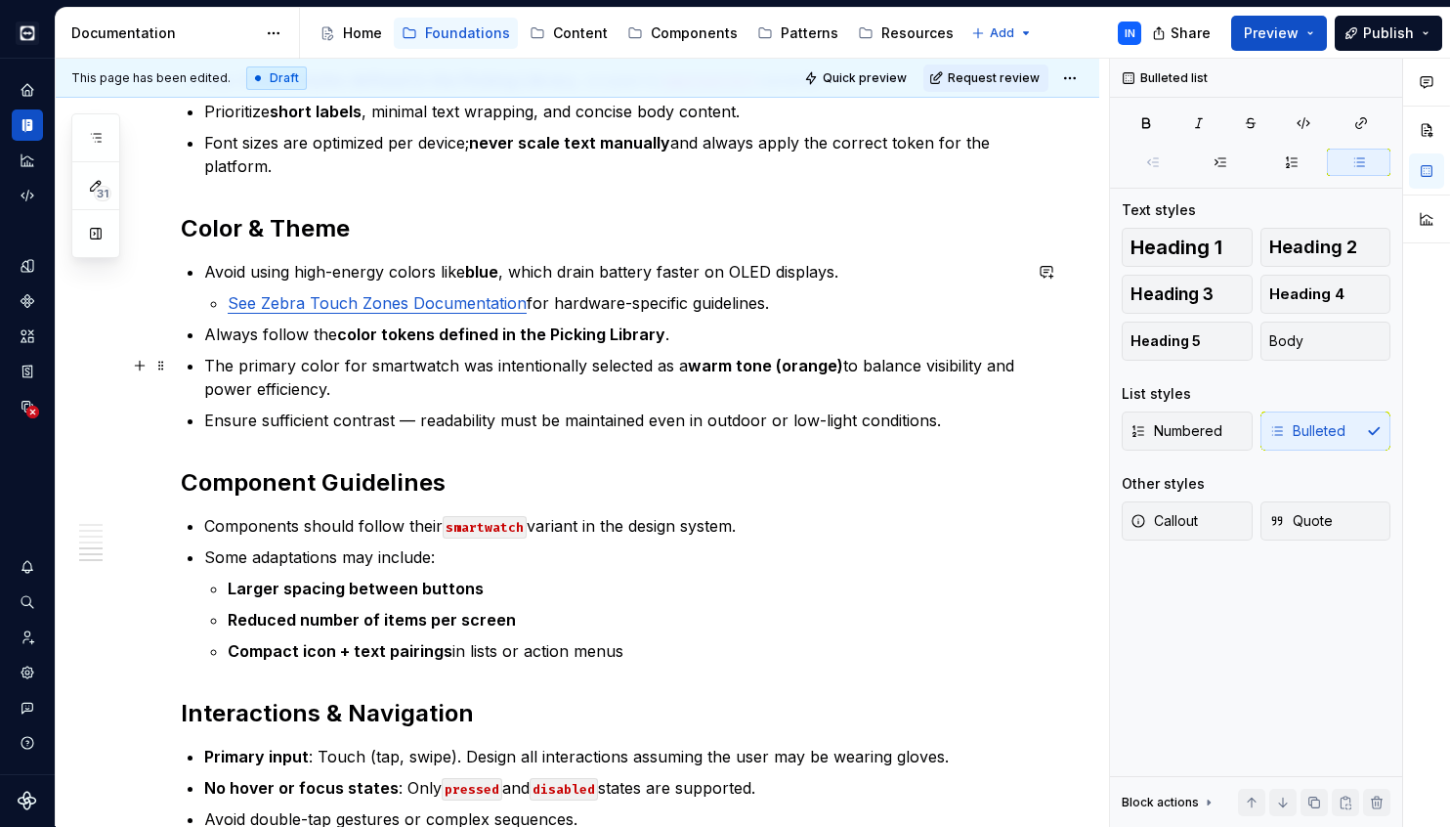
click at [385, 365] on p "The primary color for smartwatch was intentionally selected as a warm tone (ora…" at bounding box center [612, 377] width 817 height 47
click at [406, 408] on p "Ensure sufficient contrast — readability must be maintained even in outdoor or …" at bounding box center [612, 419] width 817 height 23
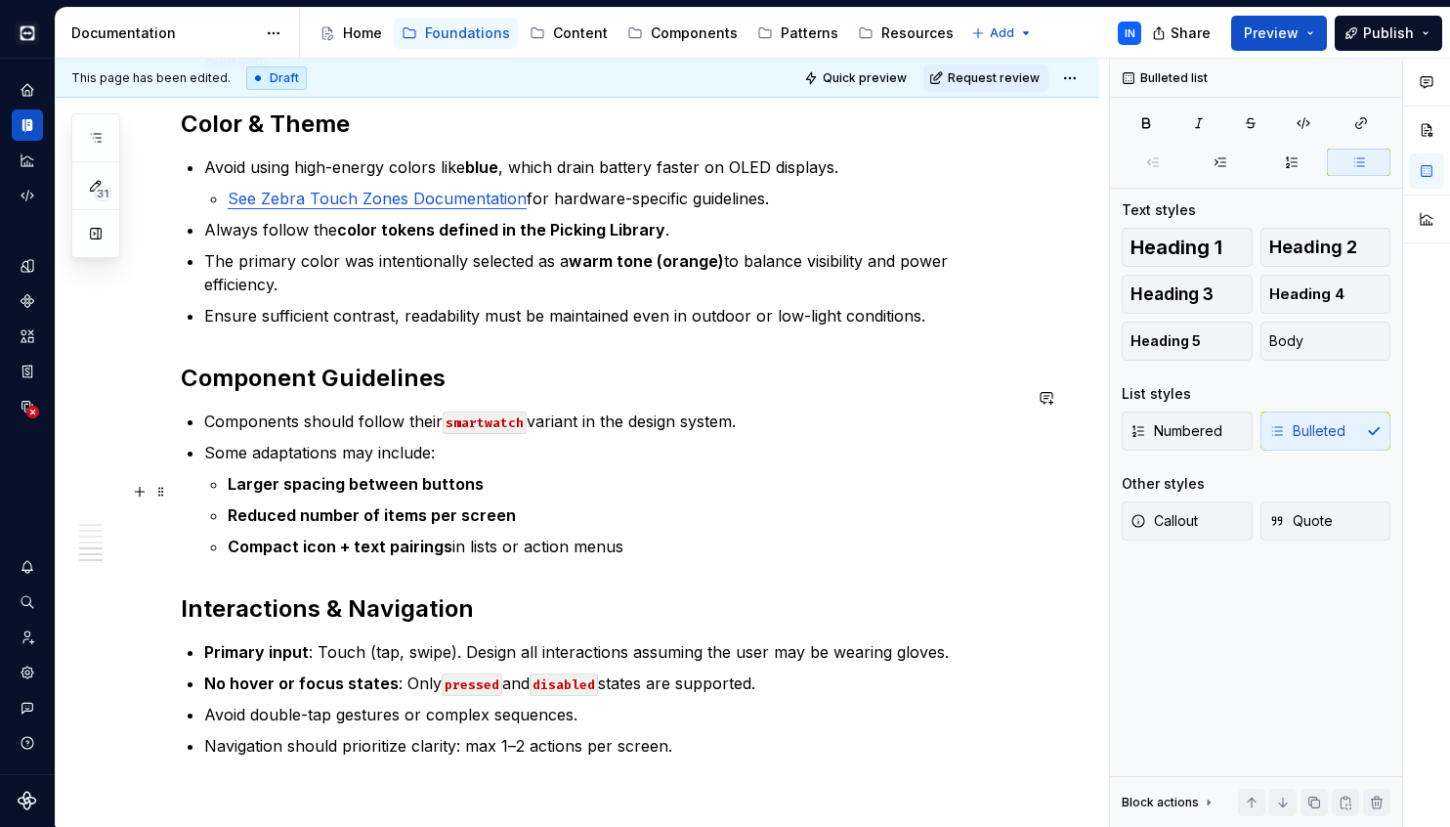
scroll to position [1161, 0]
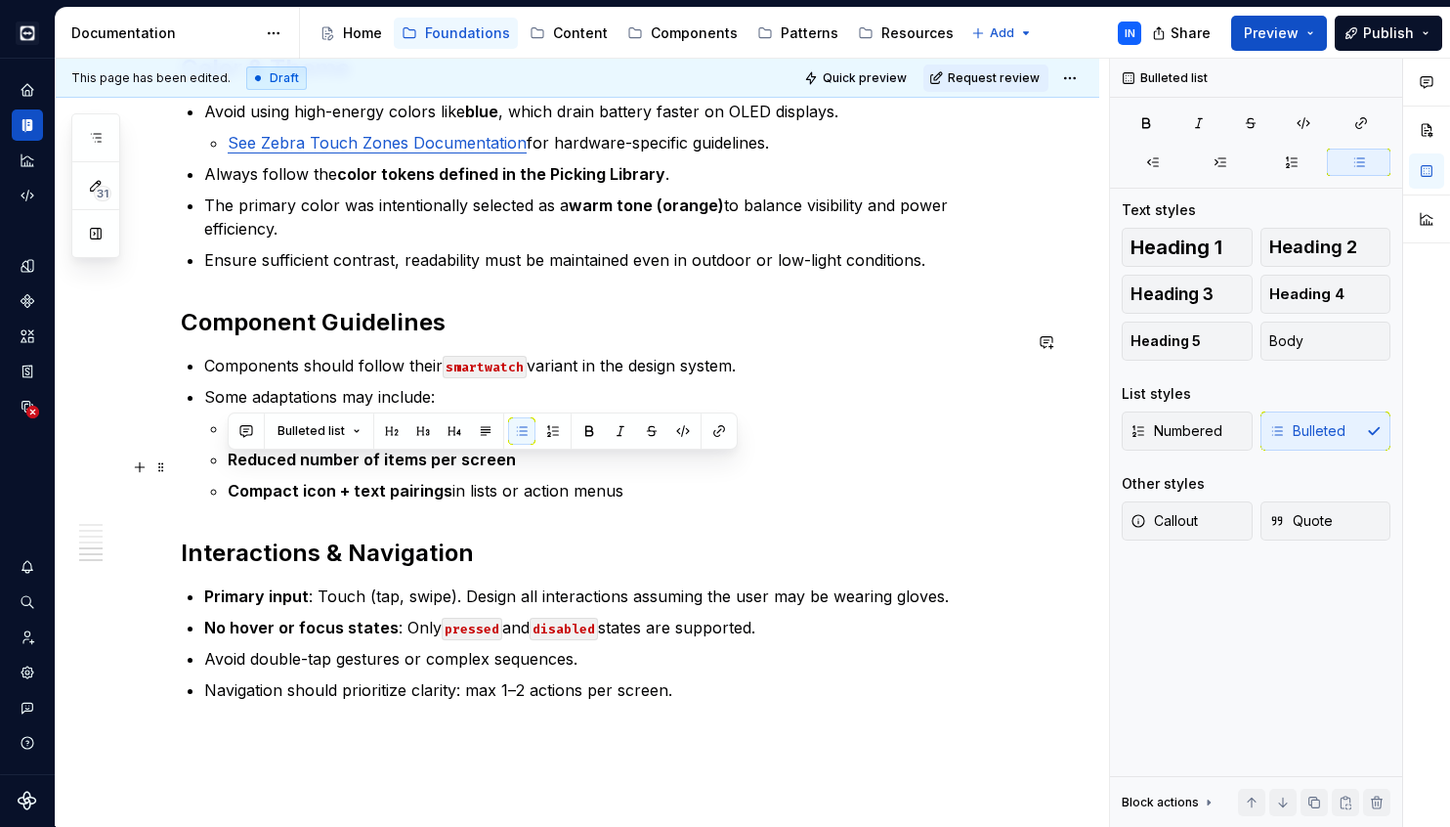
drag, startPoint x: 622, startPoint y: 469, endPoint x: 266, endPoint y: 451, distance: 357.1
click at [266, 451] on ul "Larger spacing between buttons Reduced number of items per screen Compact icon …" at bounding box center [624, 459] width 793 height 86
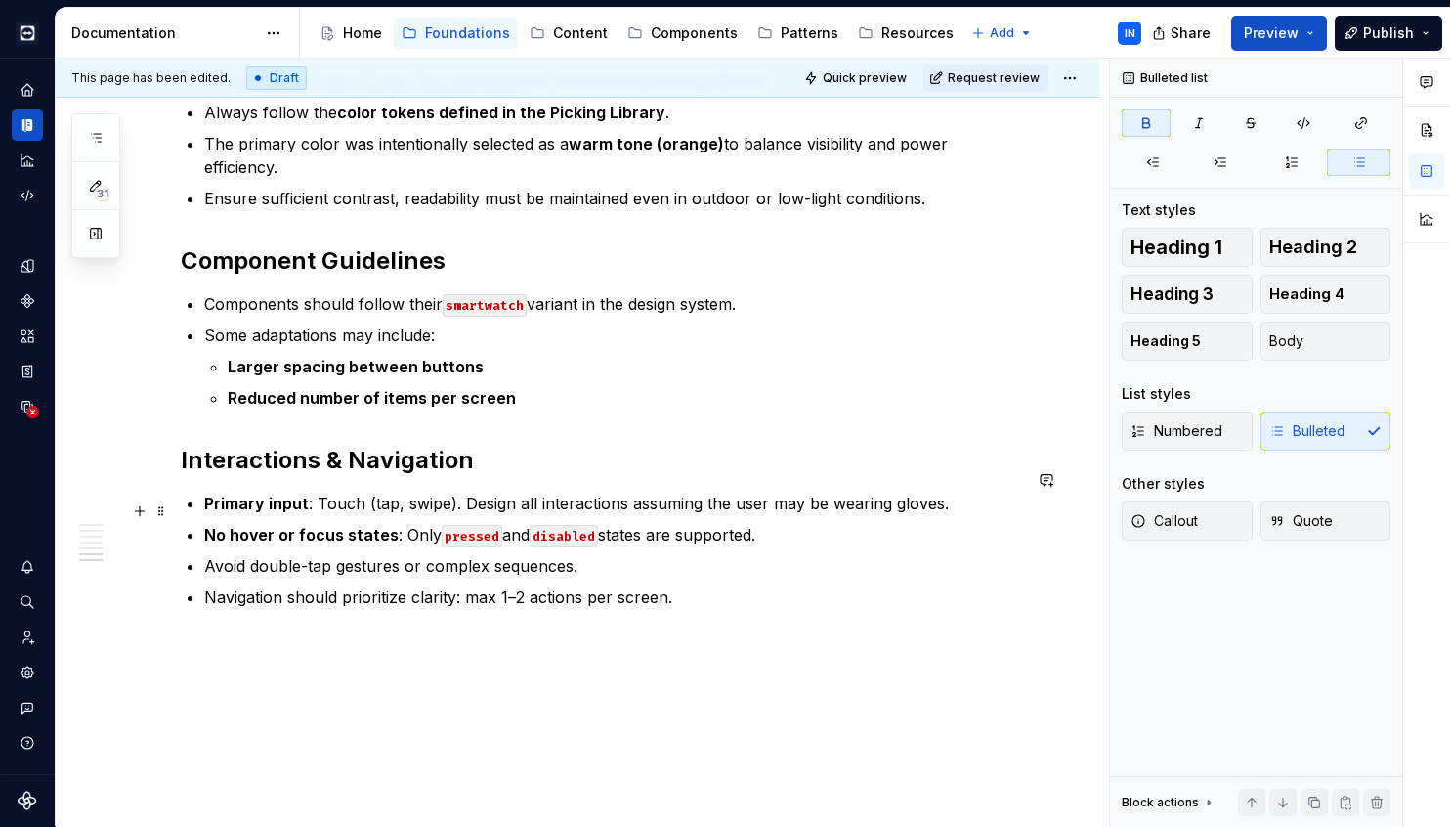
scroll to position [1237, 0]
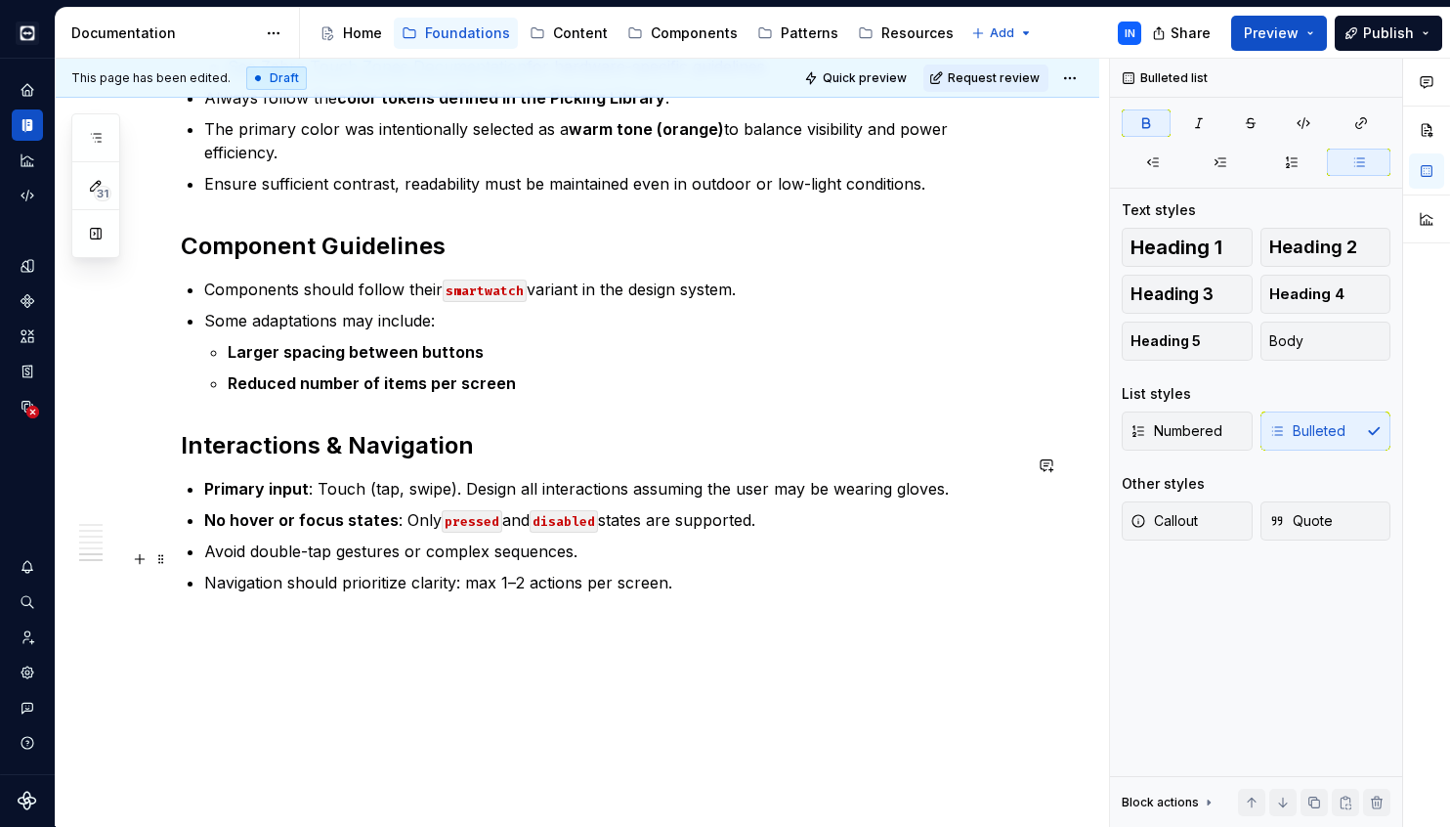
click at [476, 571] on p "Navigation should prioritize clarity: max 1–2 actions per screen." at bounding box center [612, 582] width 817 height 23
click at [790, 571] on p "Navigation should prioritize clarity: 1–2 actions per screen." at bounding box center [612, 582] width 817 height 23
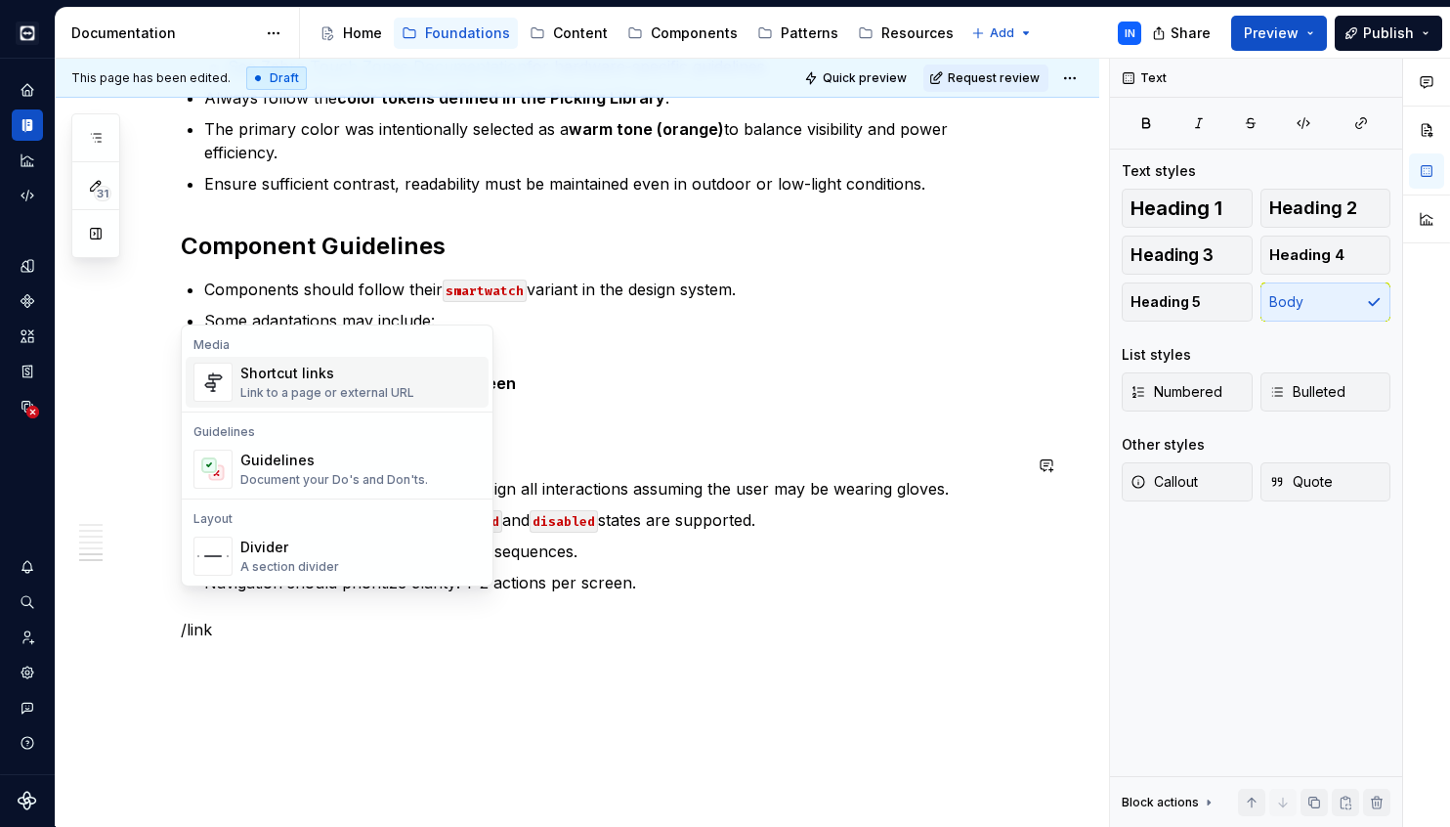
click at [425, 388] on div "Shortcut links Link to a page or external URL" at bounding box center [360, 382] width 240 height 39
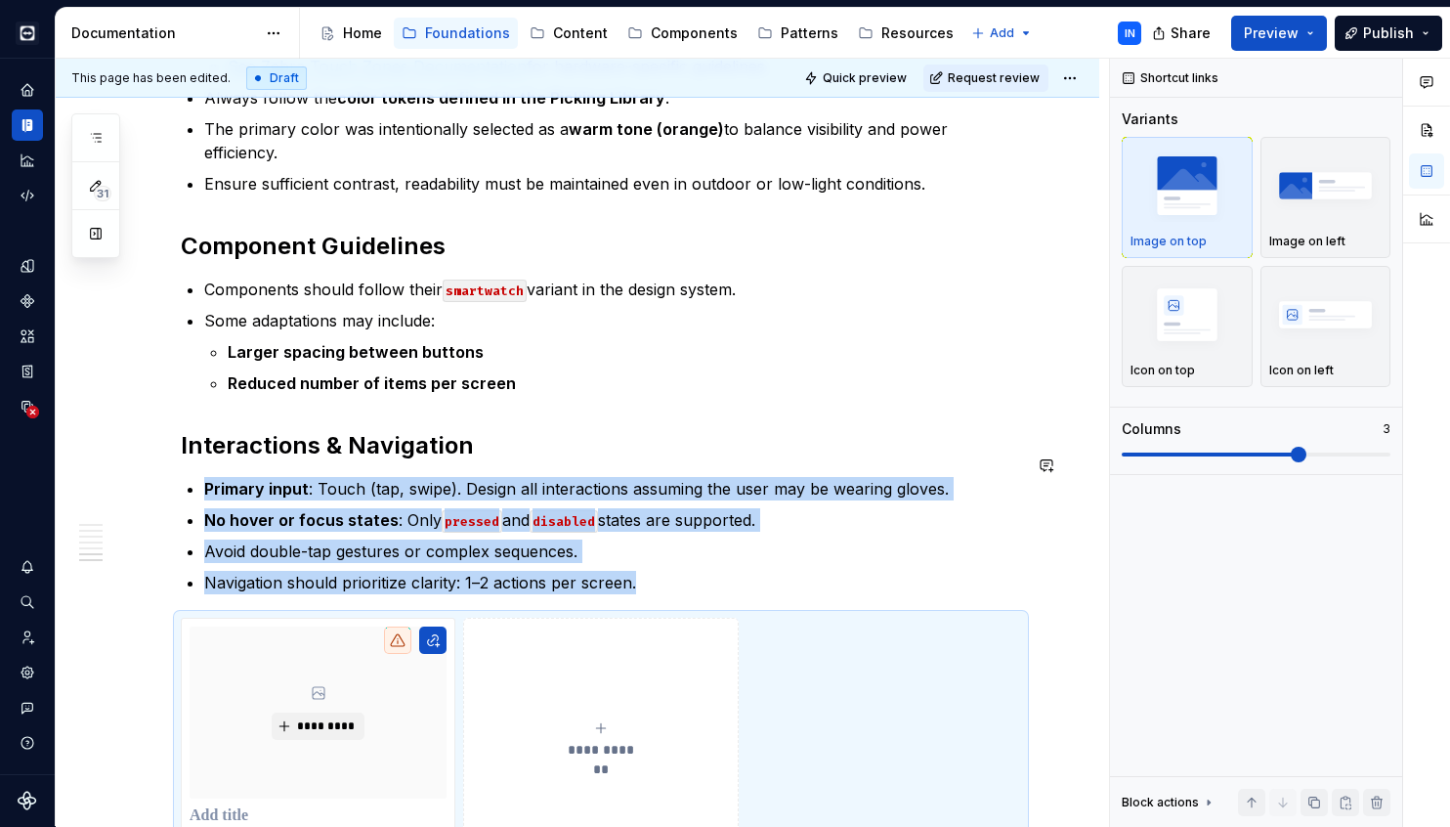
scroll to position [1250, 0]
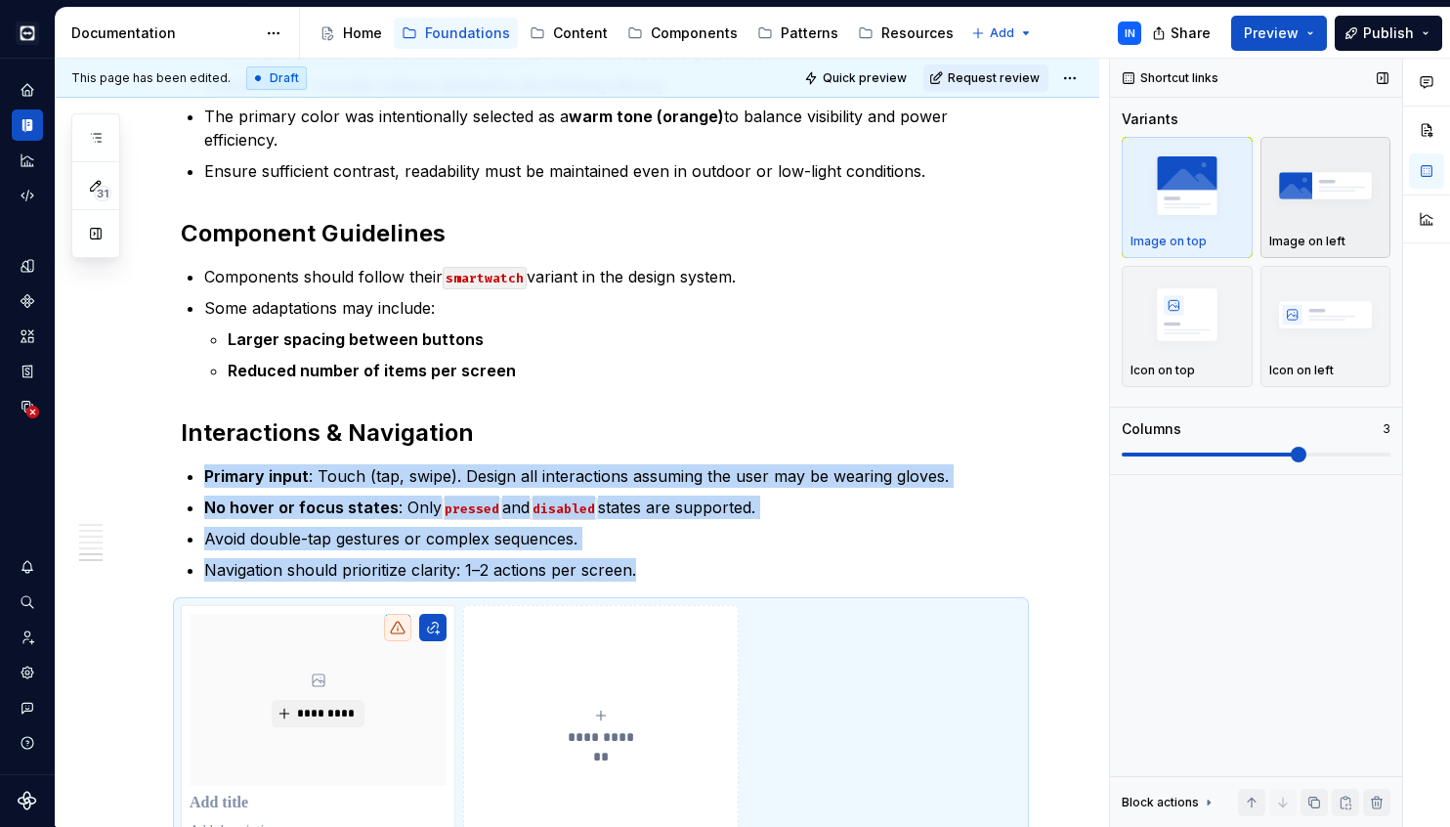
click at [1291, 200] on img "button" at bounding box center [1325, 184] width 113 height 71
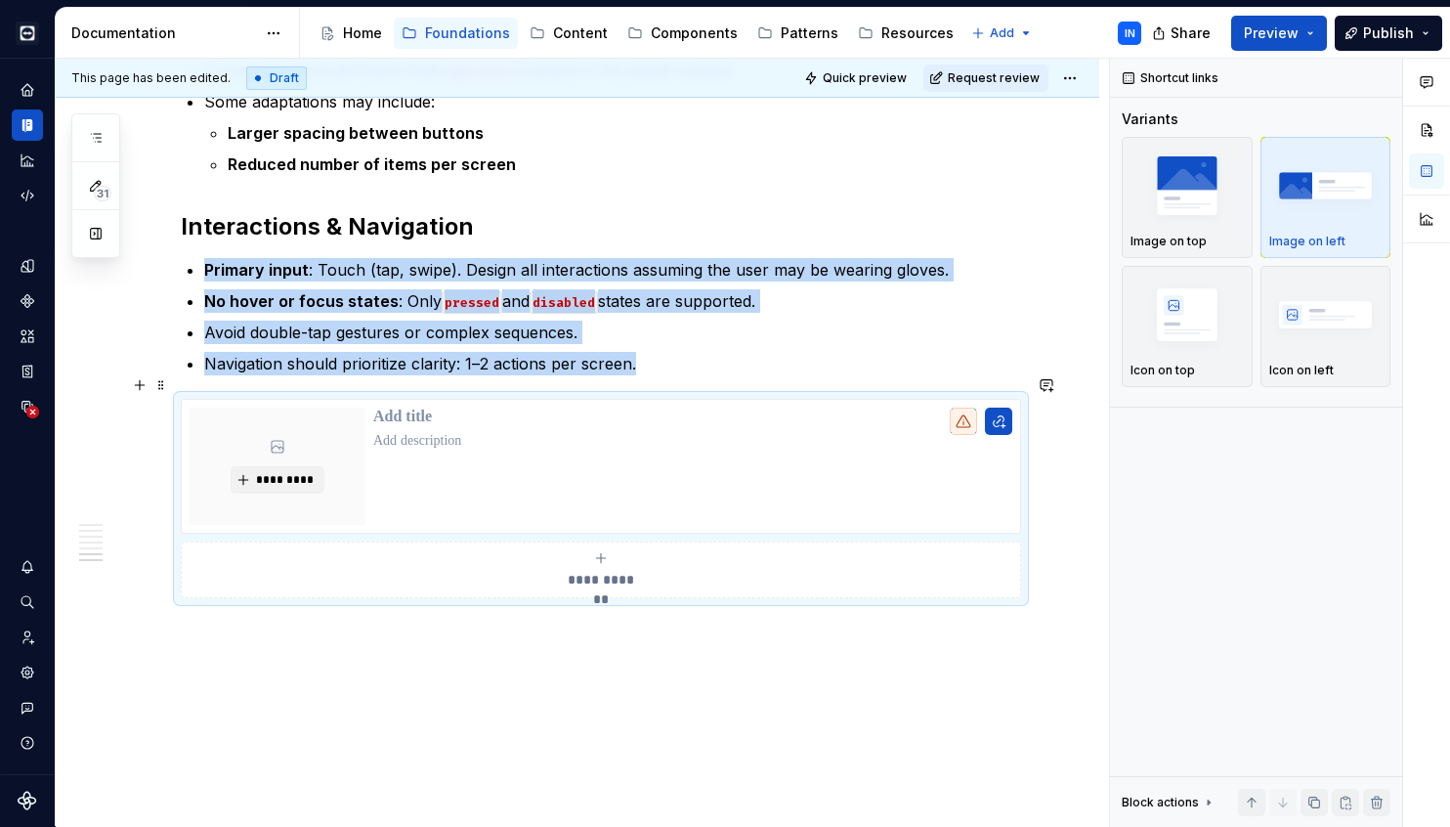
scroll to position [1462, 0]
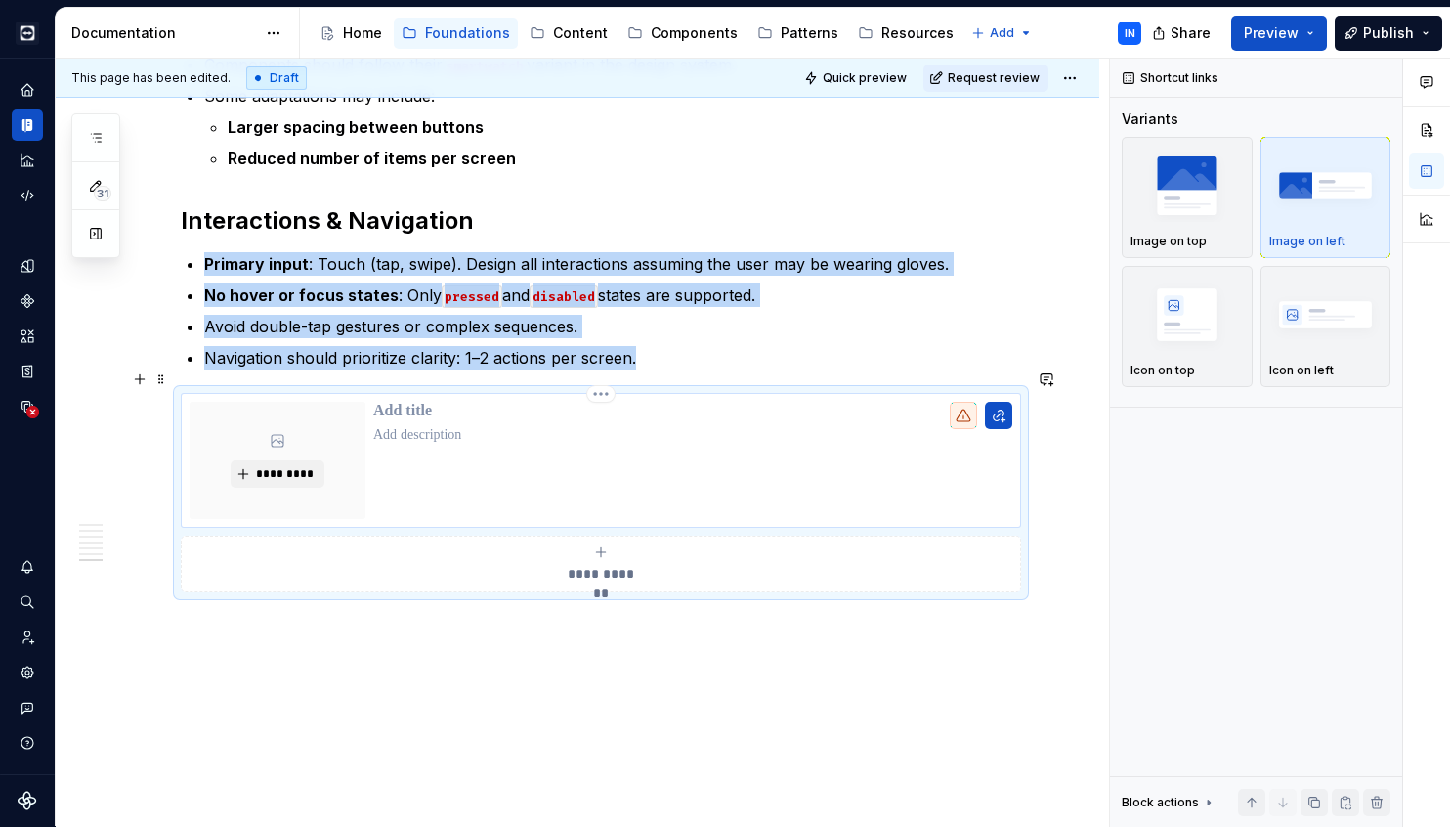
click at [739, 469] on div at bounding box center [692, 460] width 639 height 117
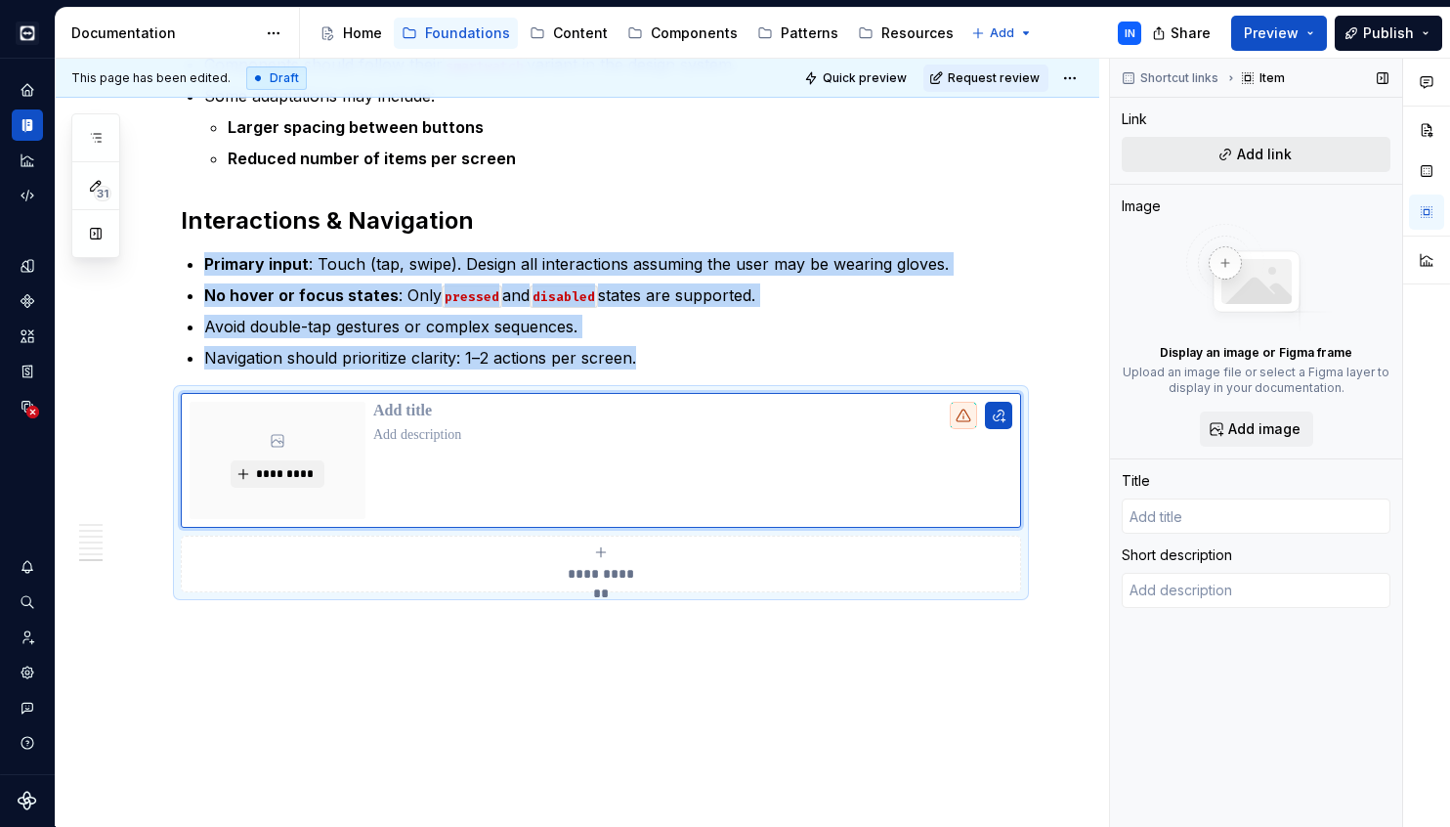
click at [1273, 148] on span "Add link" at bounding box center [1264, 155] width 55 height 20
type textarea "*"
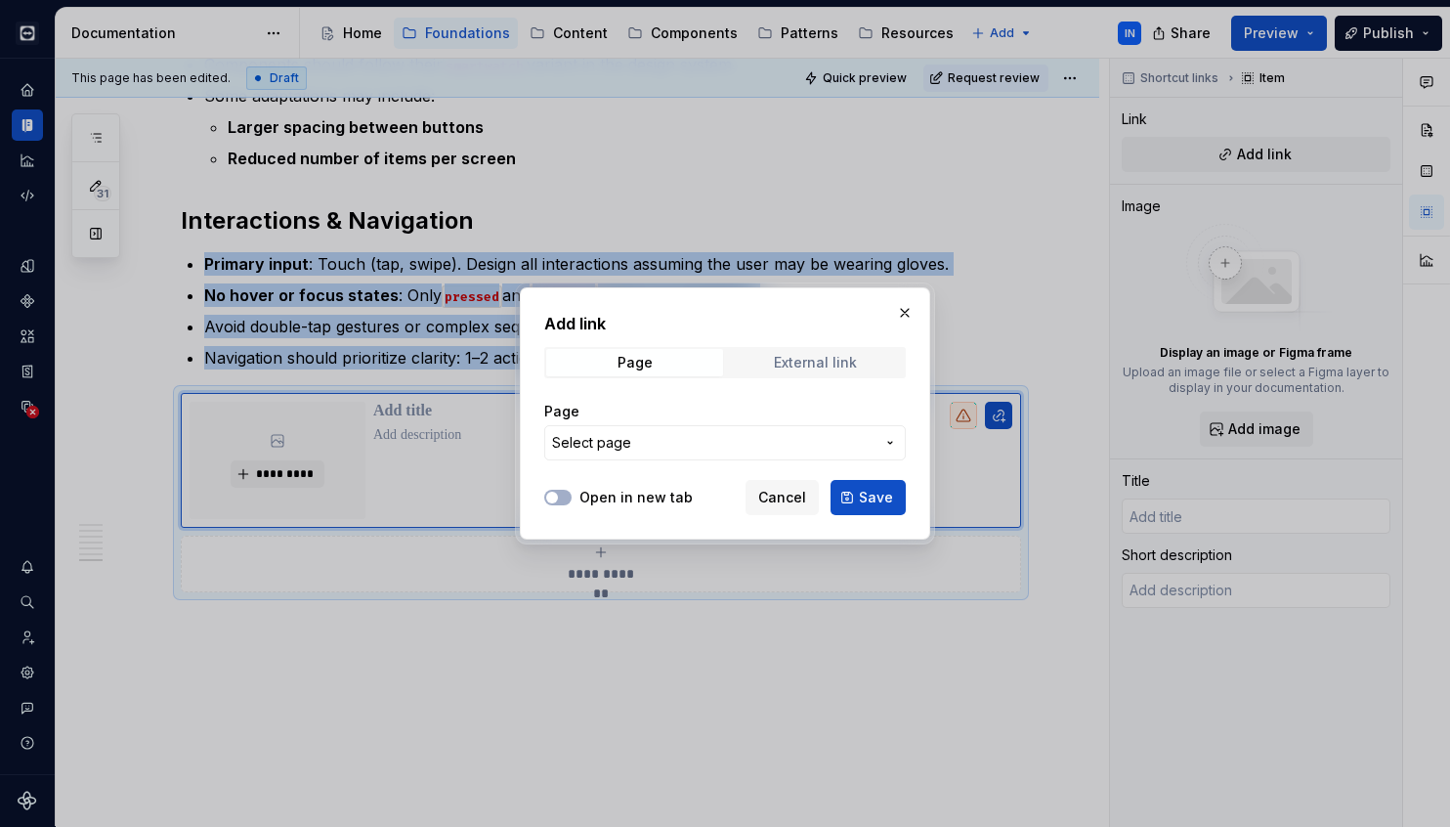
click at [860, 359] on span "External link" at bounding box center [815, 362] width 177 height 27
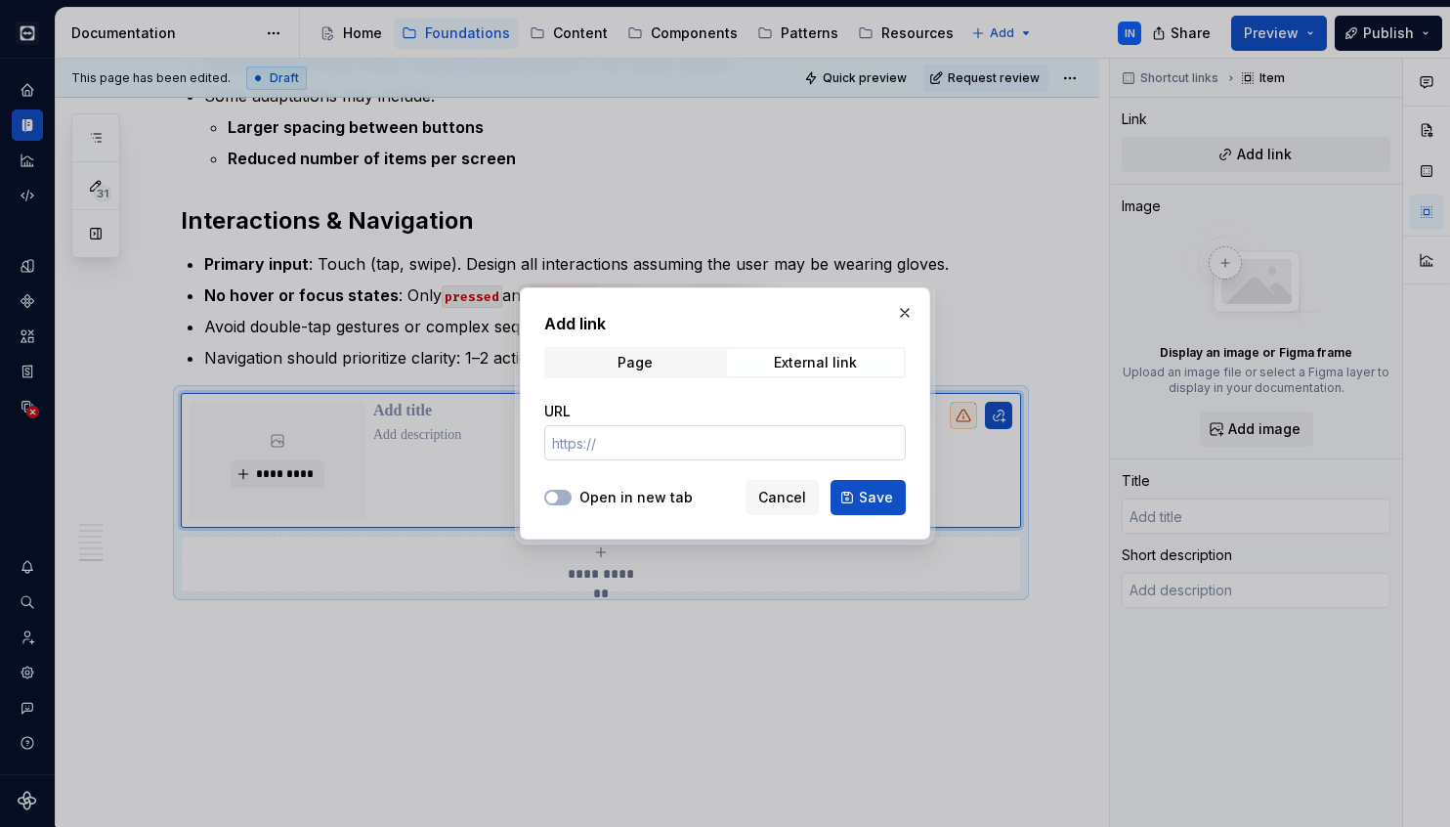
click at [761, 434] on input "URL" at bounding box center [725, 442] width 362 height 35
paste input "[URL][DOMAIN_NAME]"
type input "[URL][DOMAIN_NAME]"
click at [558, 496] on icon "button" at bounding box center [552, 497] width 16 height 12
click at [883, 492] on span "Save" at bounding box center [876, 498] width 34 height 20
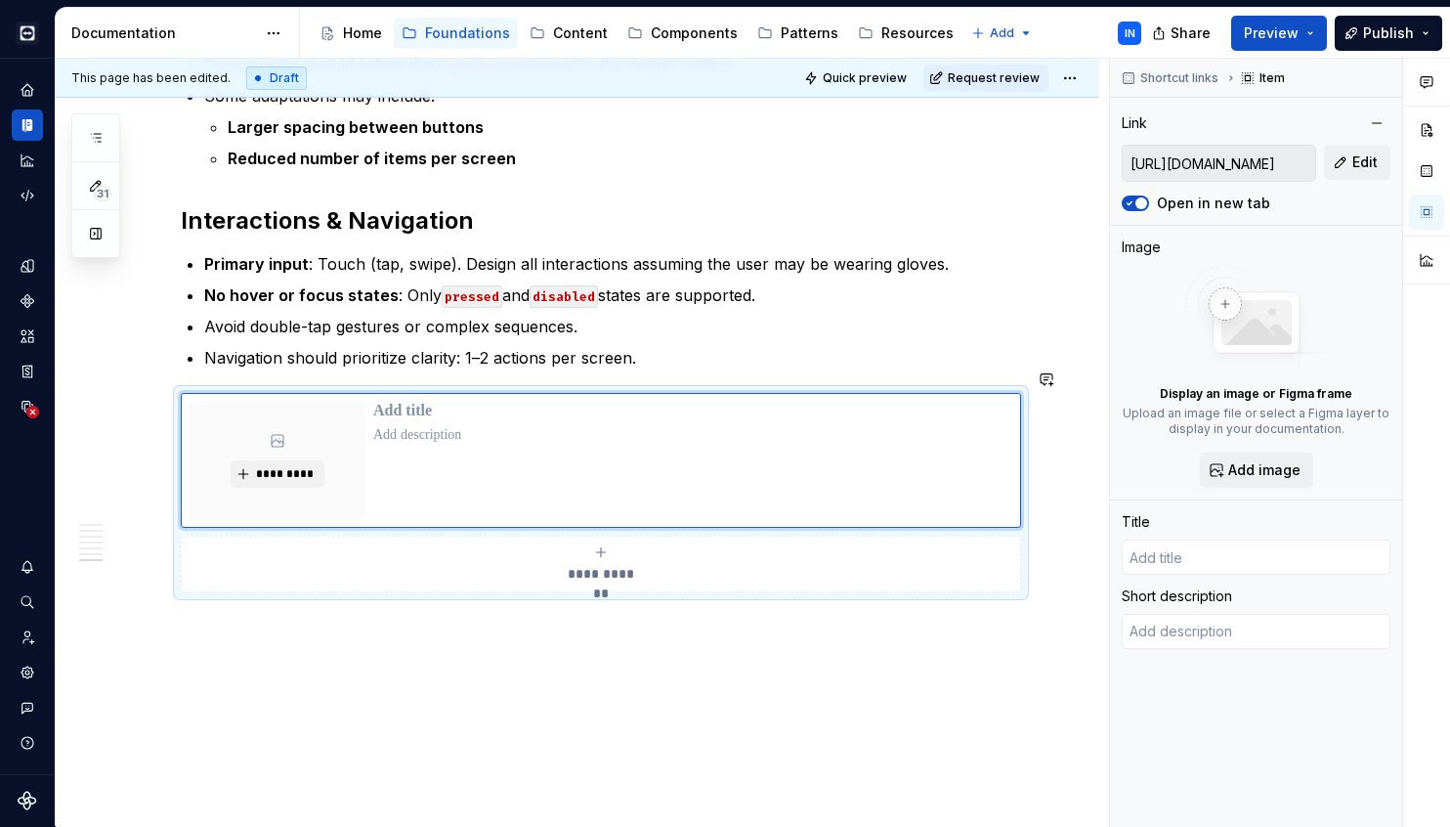
type textarea "*"
type input "WS50 Programmer's Guide - TechDocs"
type textarea "Online Documentation for Zebra Technologies developer tools and utilties, inclu…"
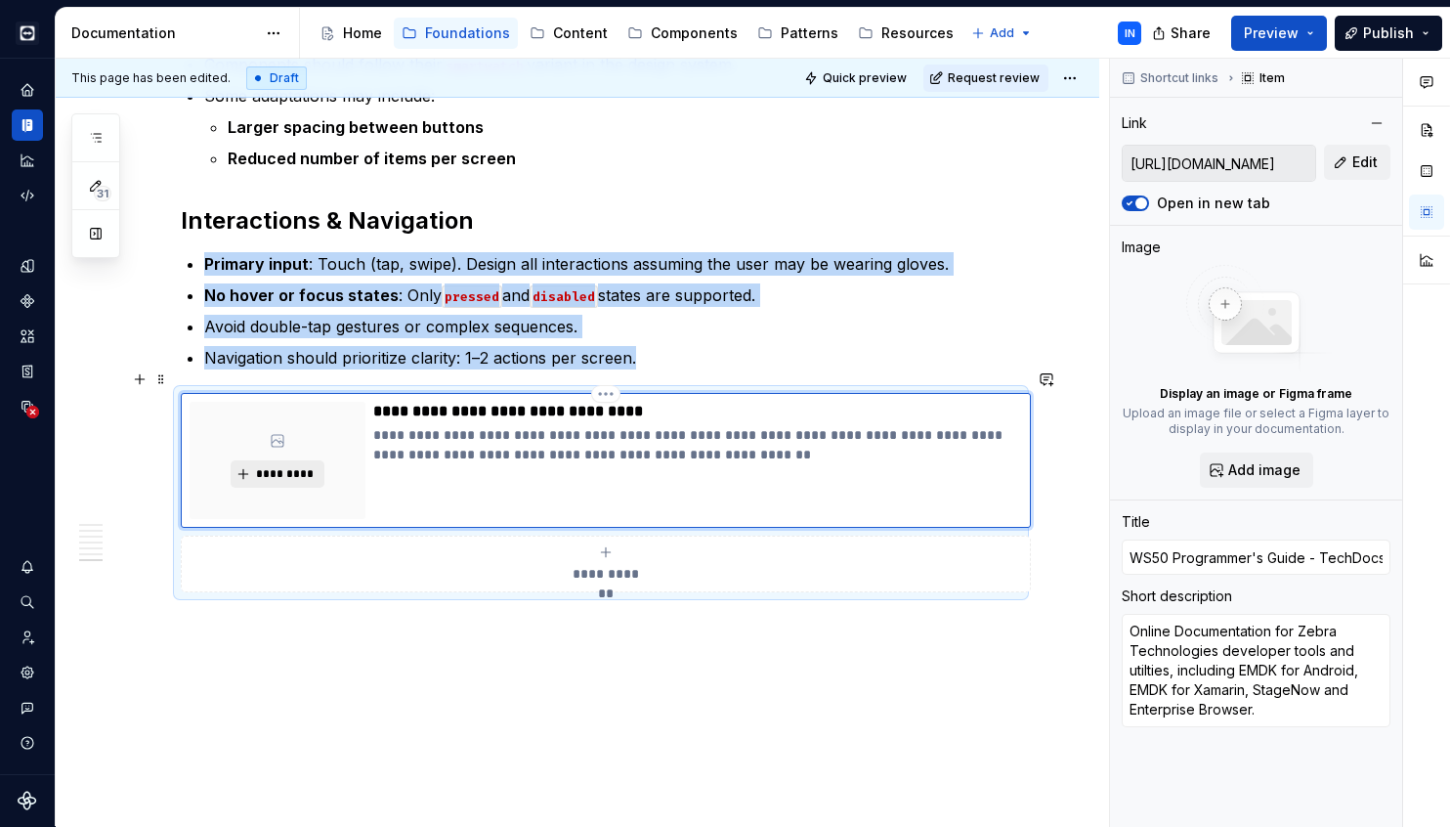
click at [269, 466] on span "*********" at bounding box center [285, 474] width 60 height 16
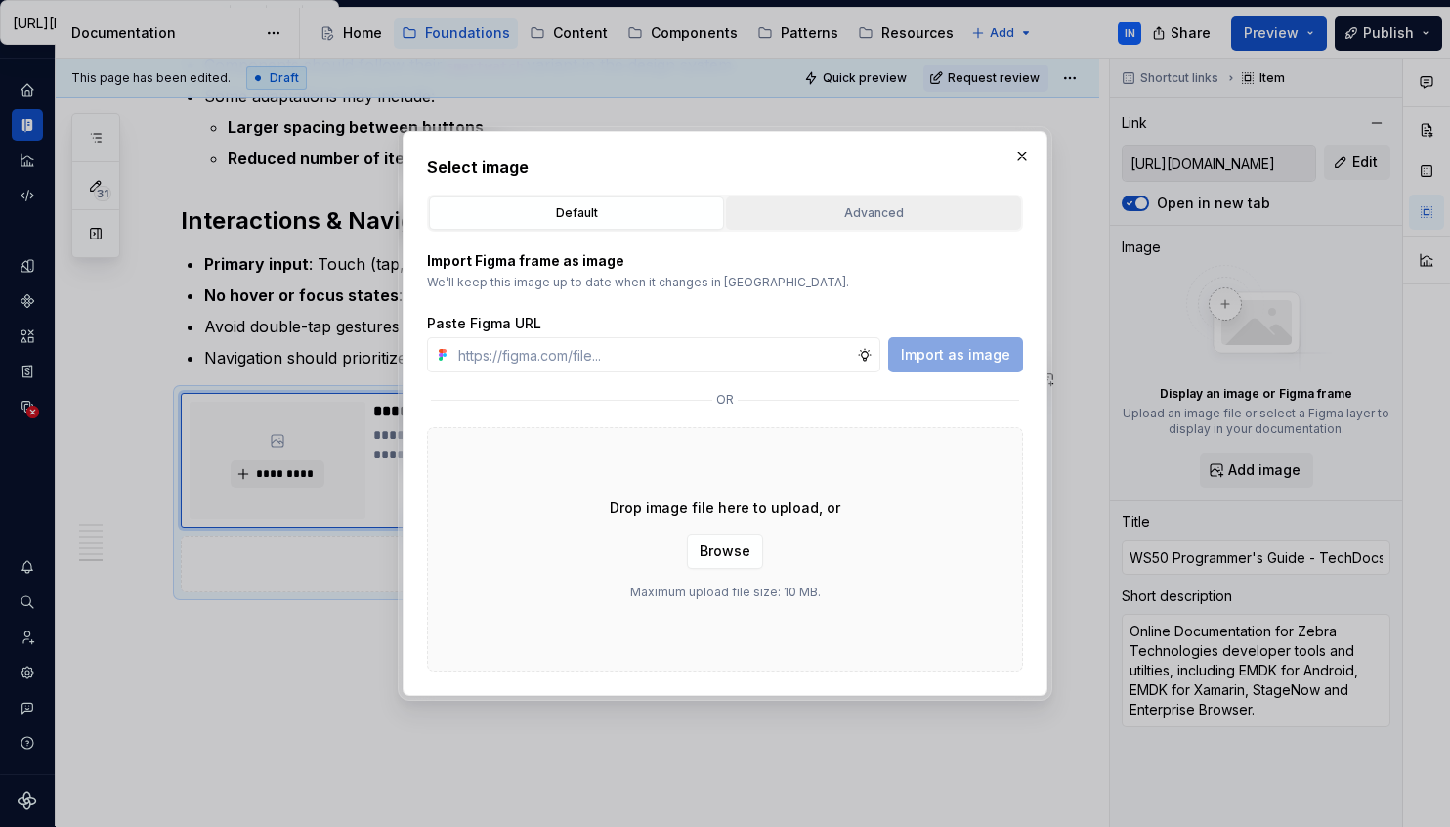
click at [841, 212] on div "Advanced" at bounding box center [873, 213] width 281 height 20
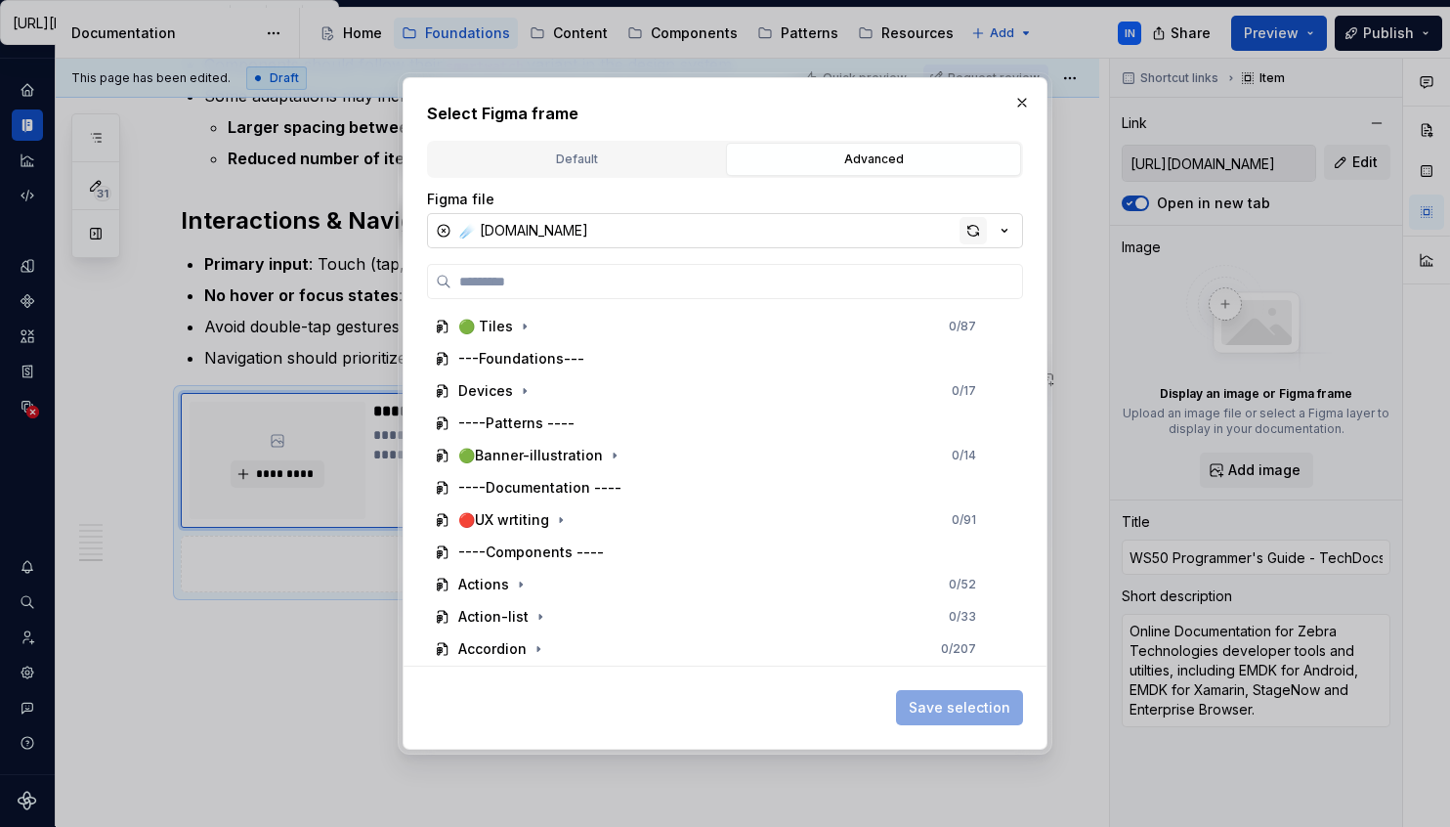
click at [970, 231] on div "button" at bounding box center [973, 230] width 27 height 27
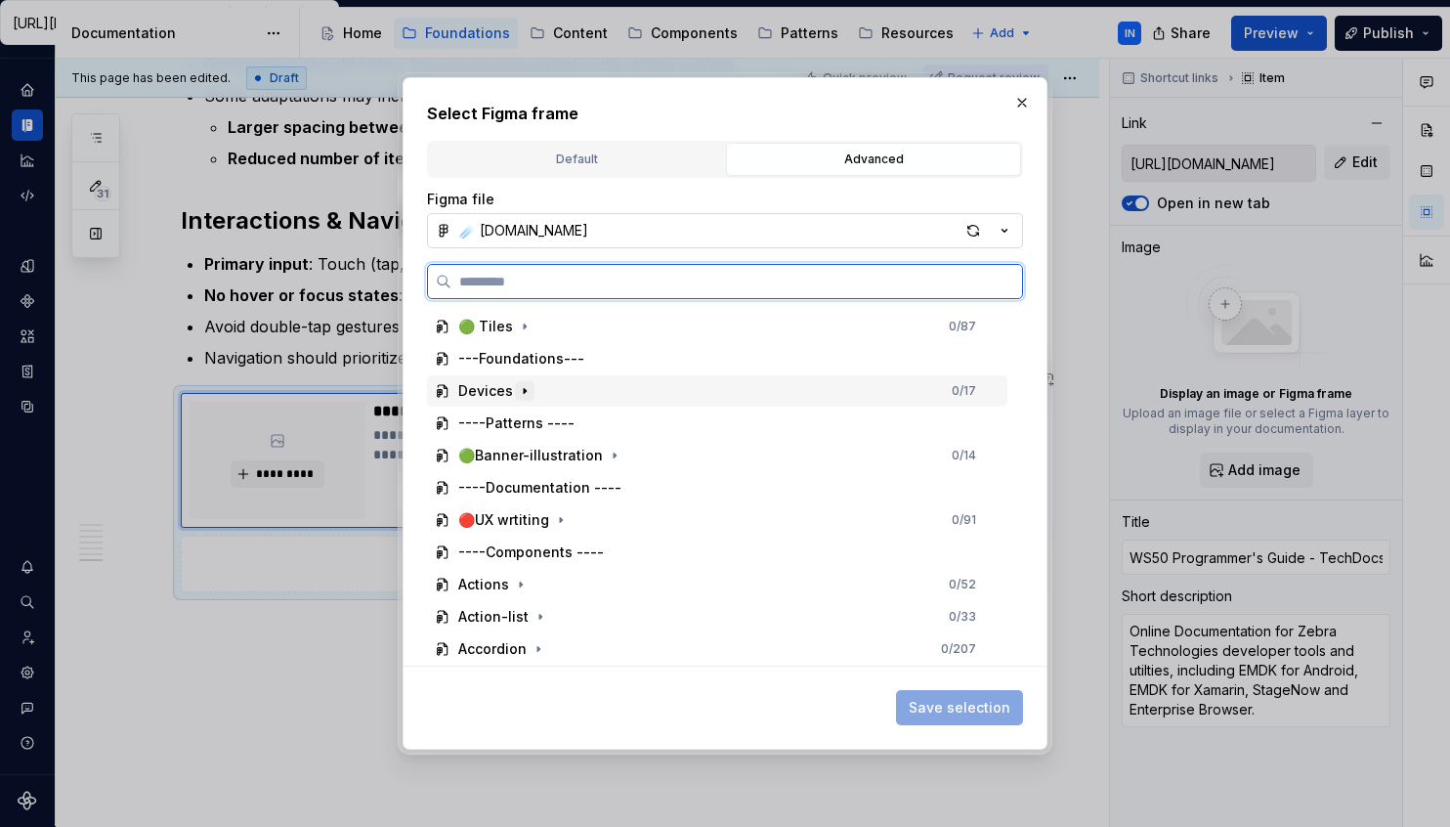
click at [519, 395] on icon "button" at bounding box center [525, 391] width 16 height 16
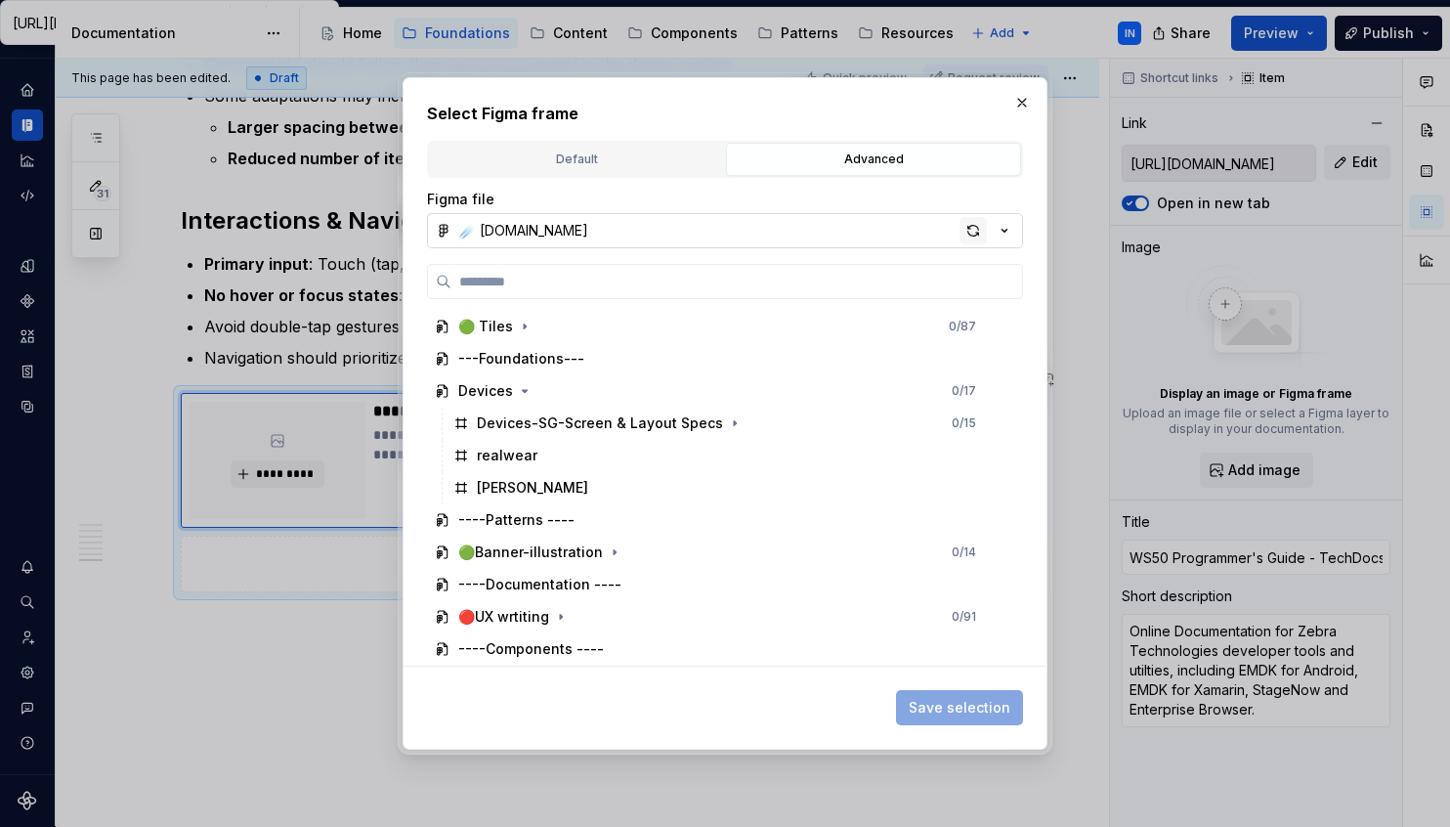
click at [972, 235] on div "button" at bounding box center [973, 230] width 27 height 27
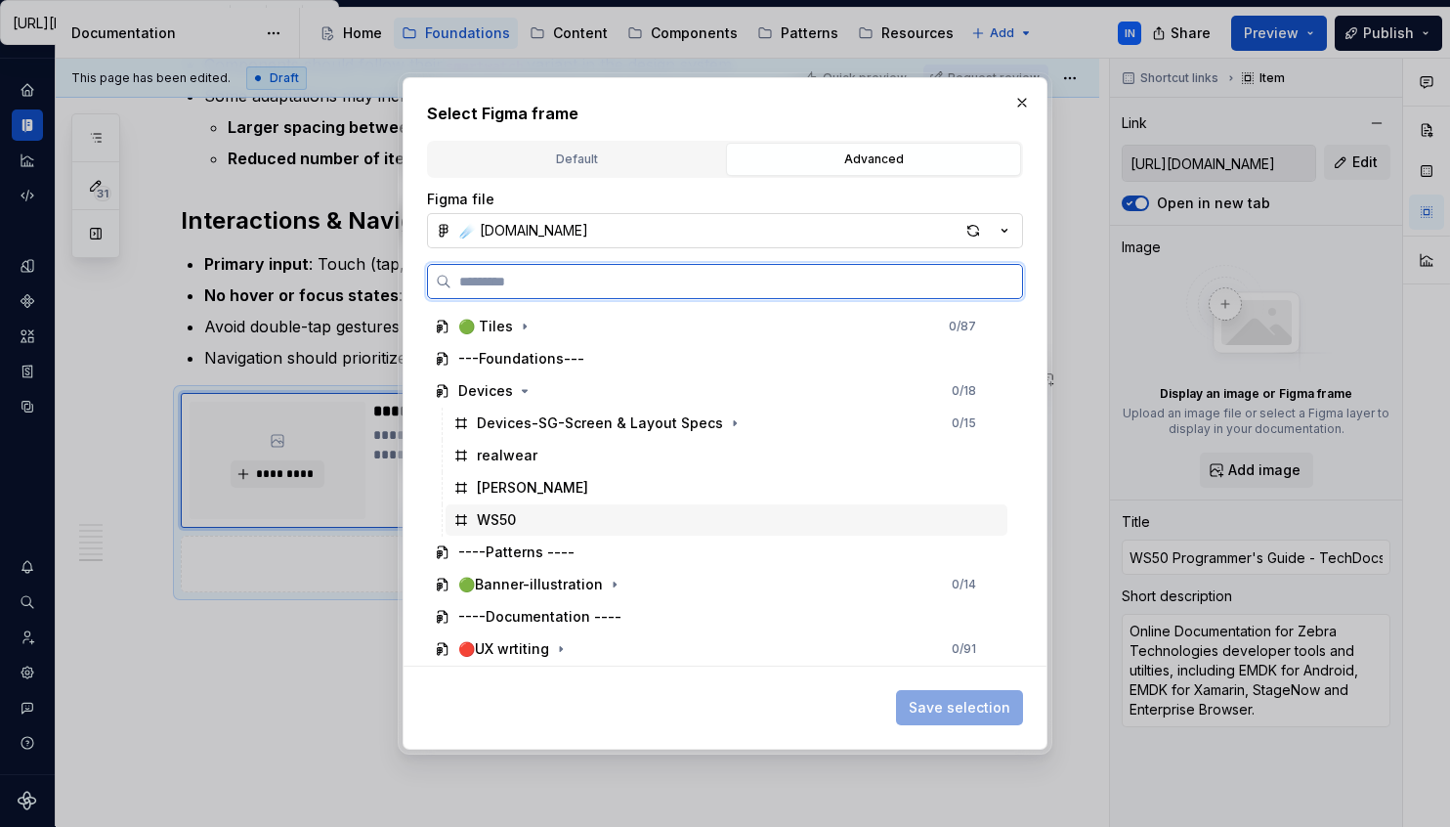
click at [704, 516] on div "WS50" at bounding box center [727, 519] width 562 height 31
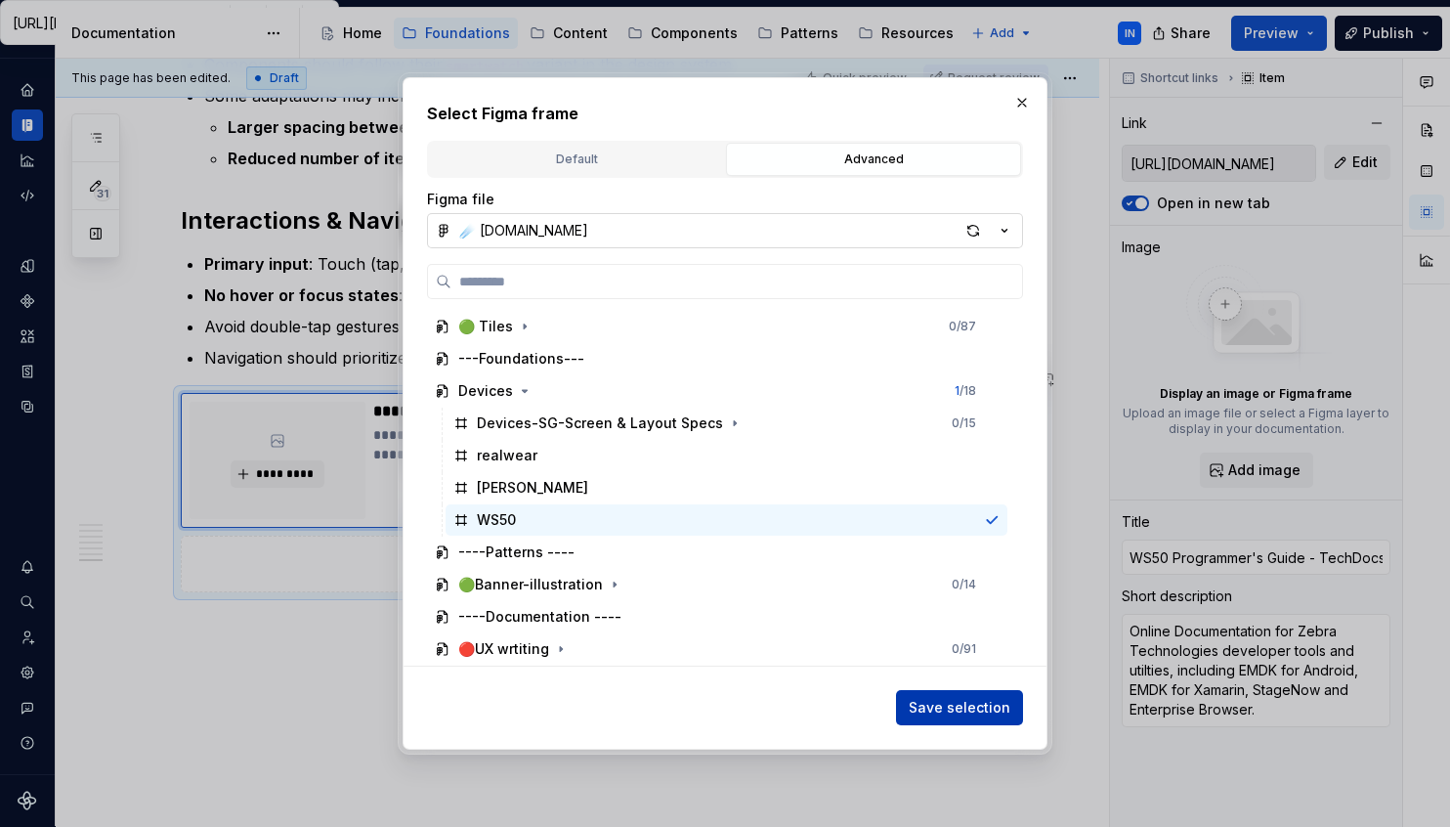
click at [949, 704] on span "Save selection" at bounding box center [960, 708] width 102 height 20
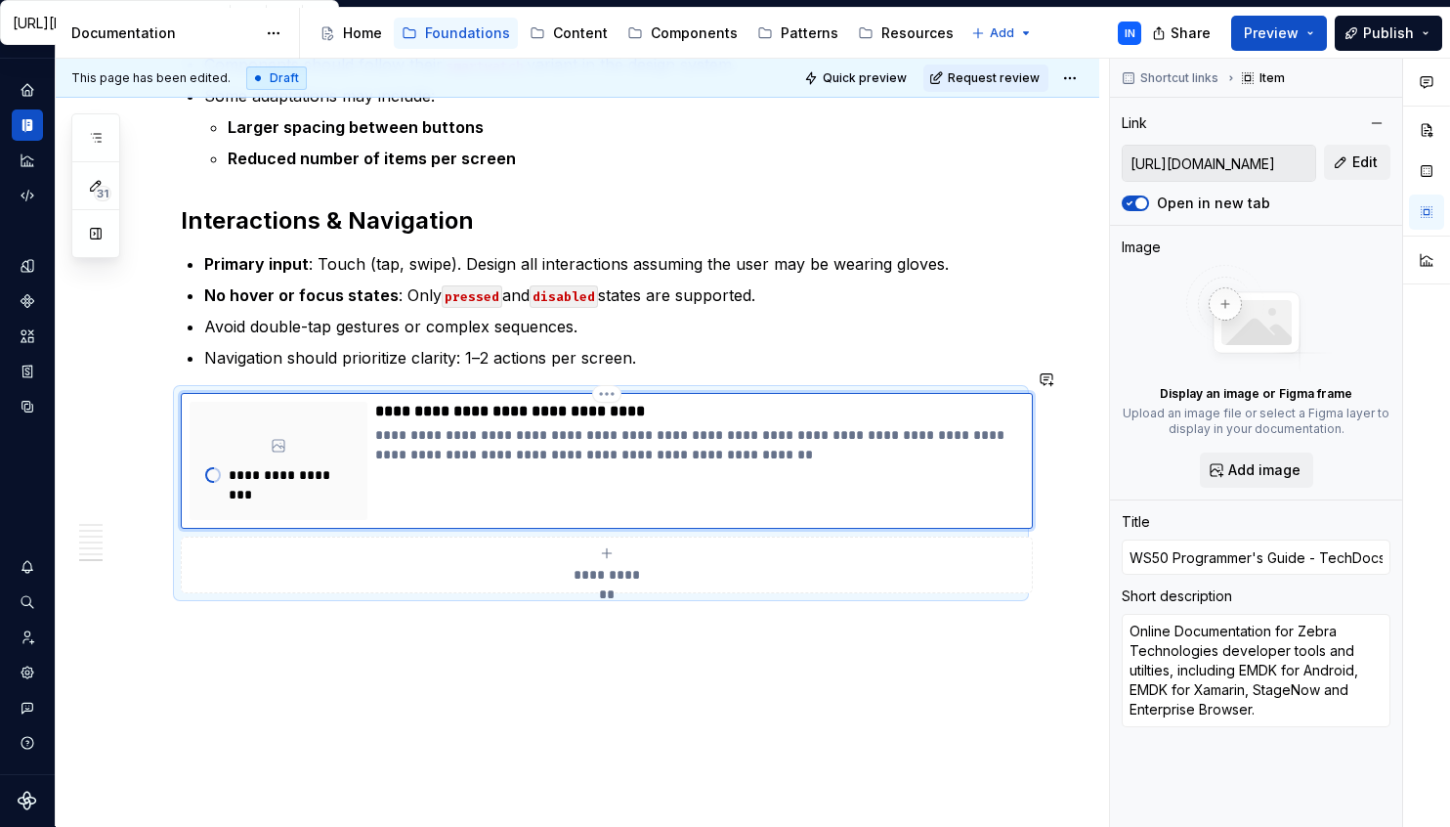
scroll to position [1421, 0]
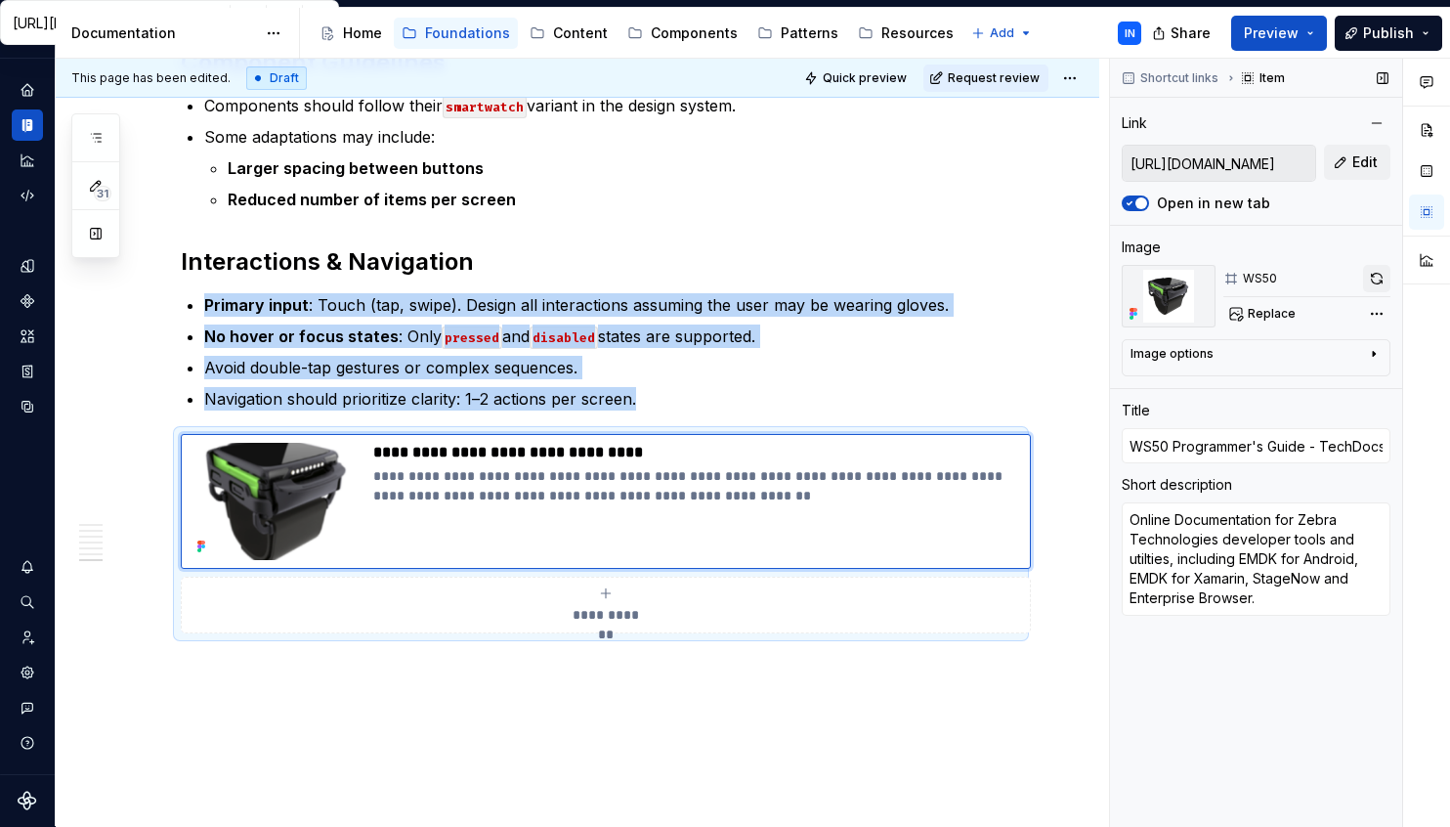
click at [1381, 279] on button "button" at bounding box center [1376, 278] width 27 height 27
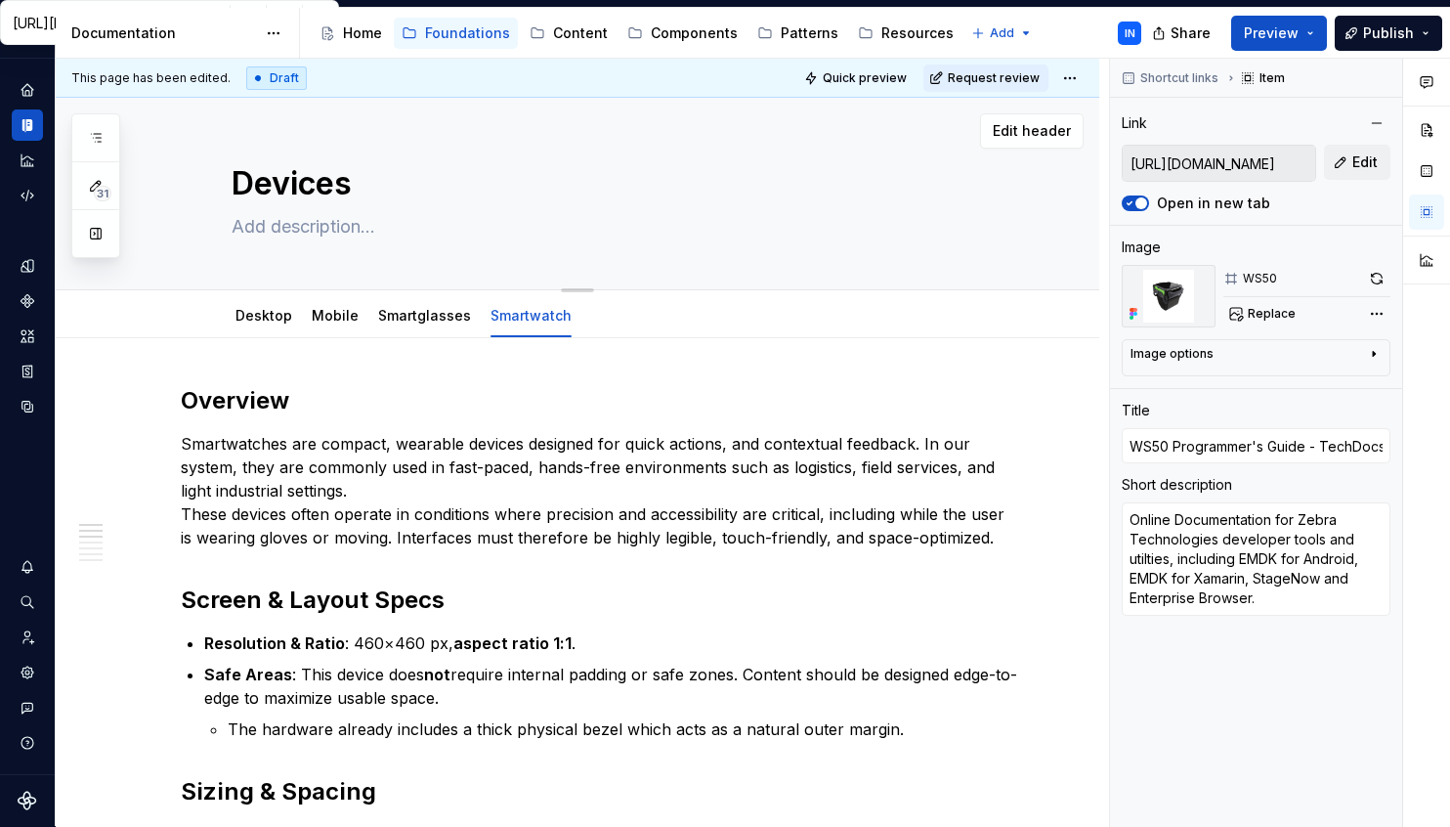
scroll to position [0, 0]
click at [981, 69] on button "Request review" at bounding box center [985, 77] width 125 height 27
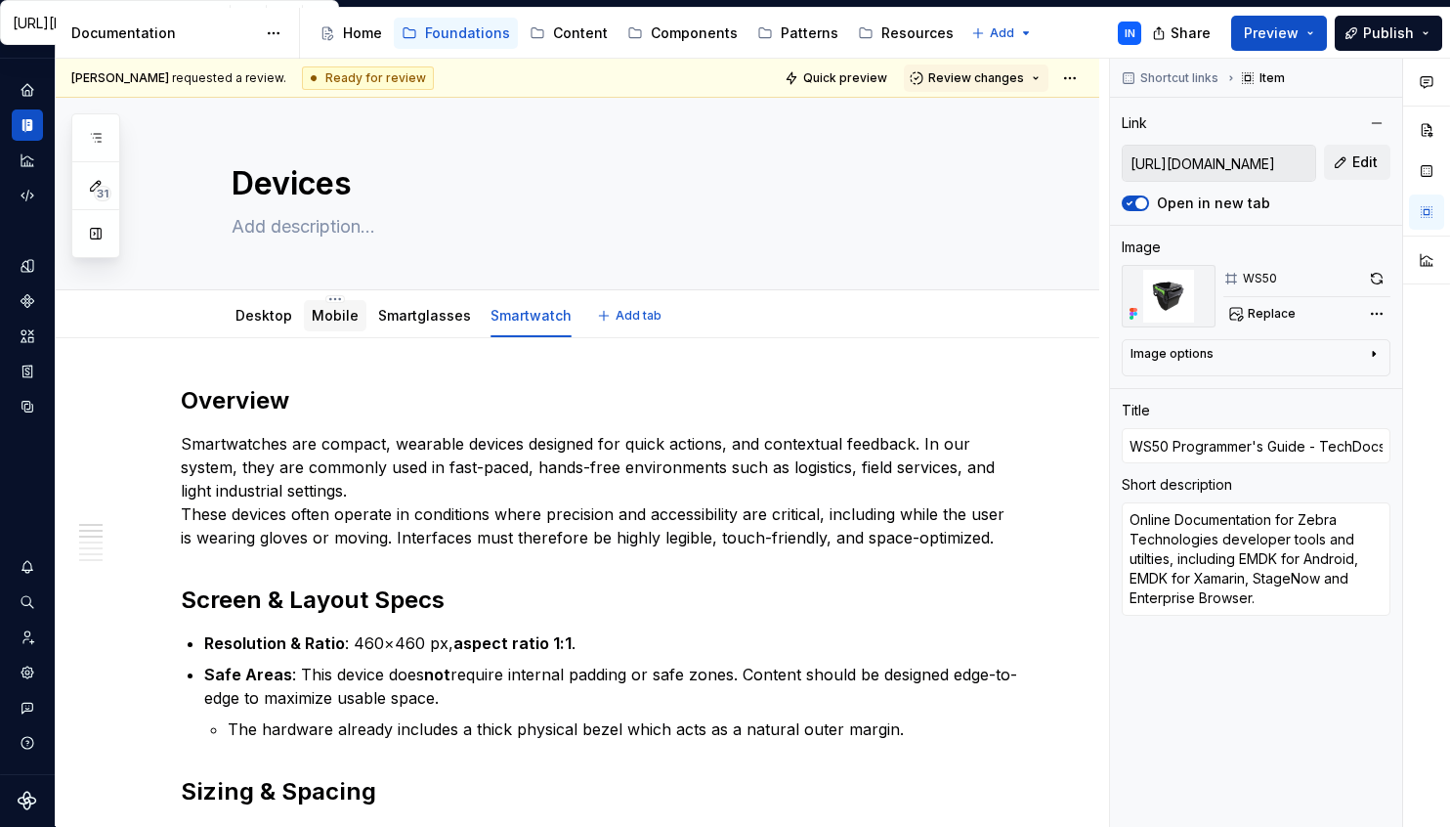
click at [339, 315] on link "Mobile" at bounding box center [335, 315] width 47 height 17
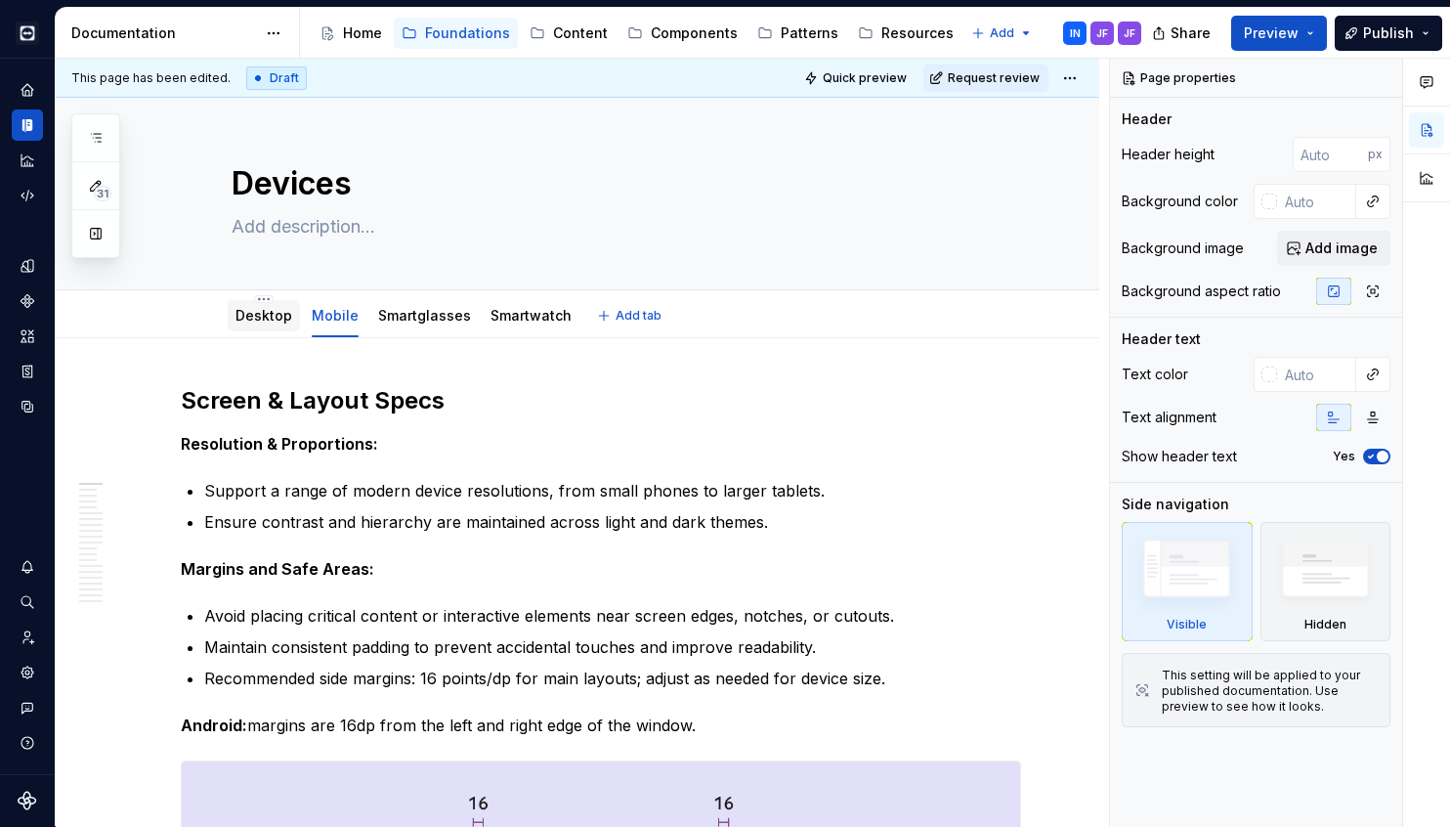
click at [280, 323] on div "Desktop" at bounding box center [263, 316] width 57 height 20
click at [261, 317] on link "Desktop" at bounding box center [263, 315] width 57 height 17
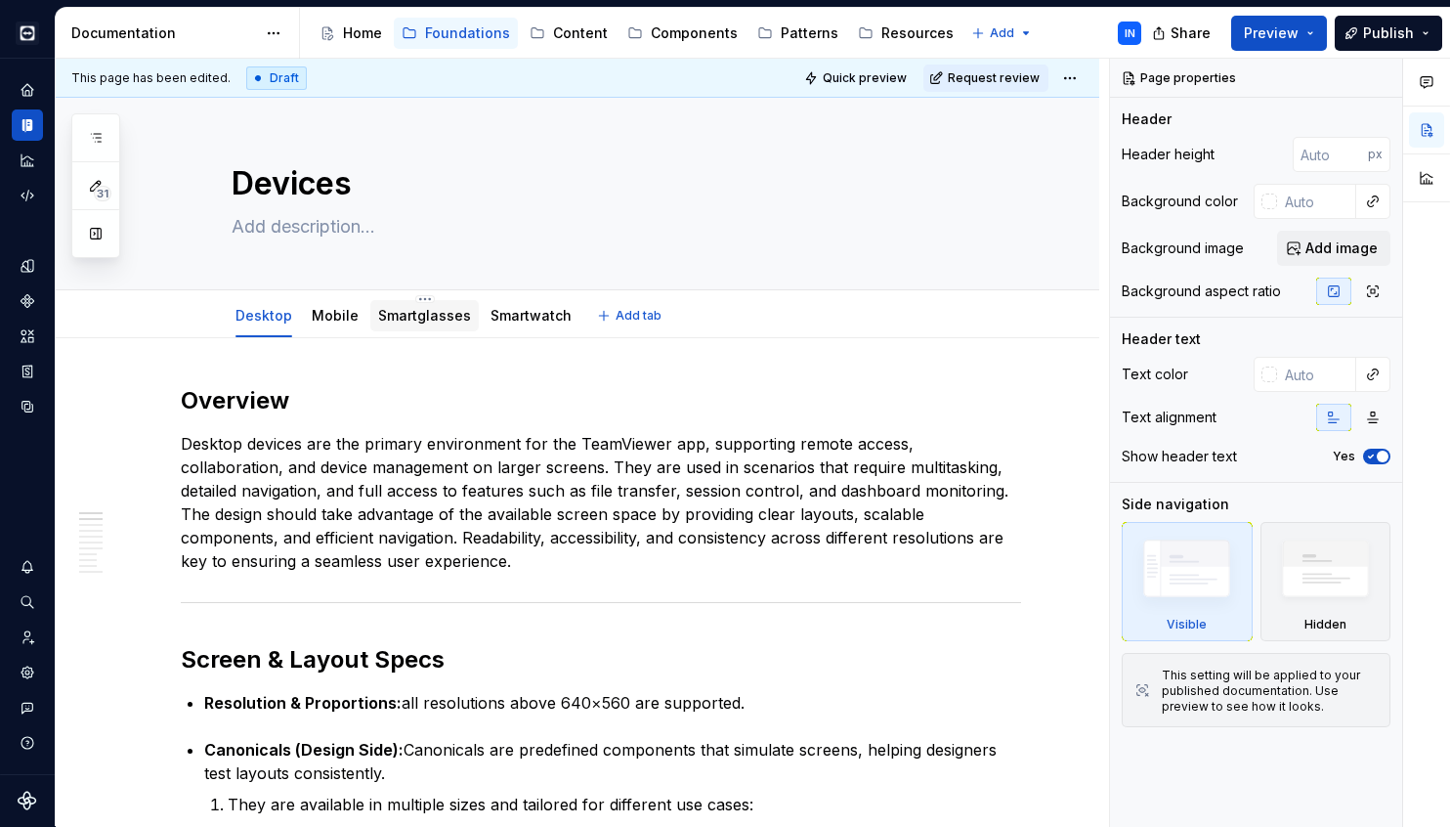
click at [421, 318] on link "Smartglasses" at bounding box center [424, 315] width 93 height 17
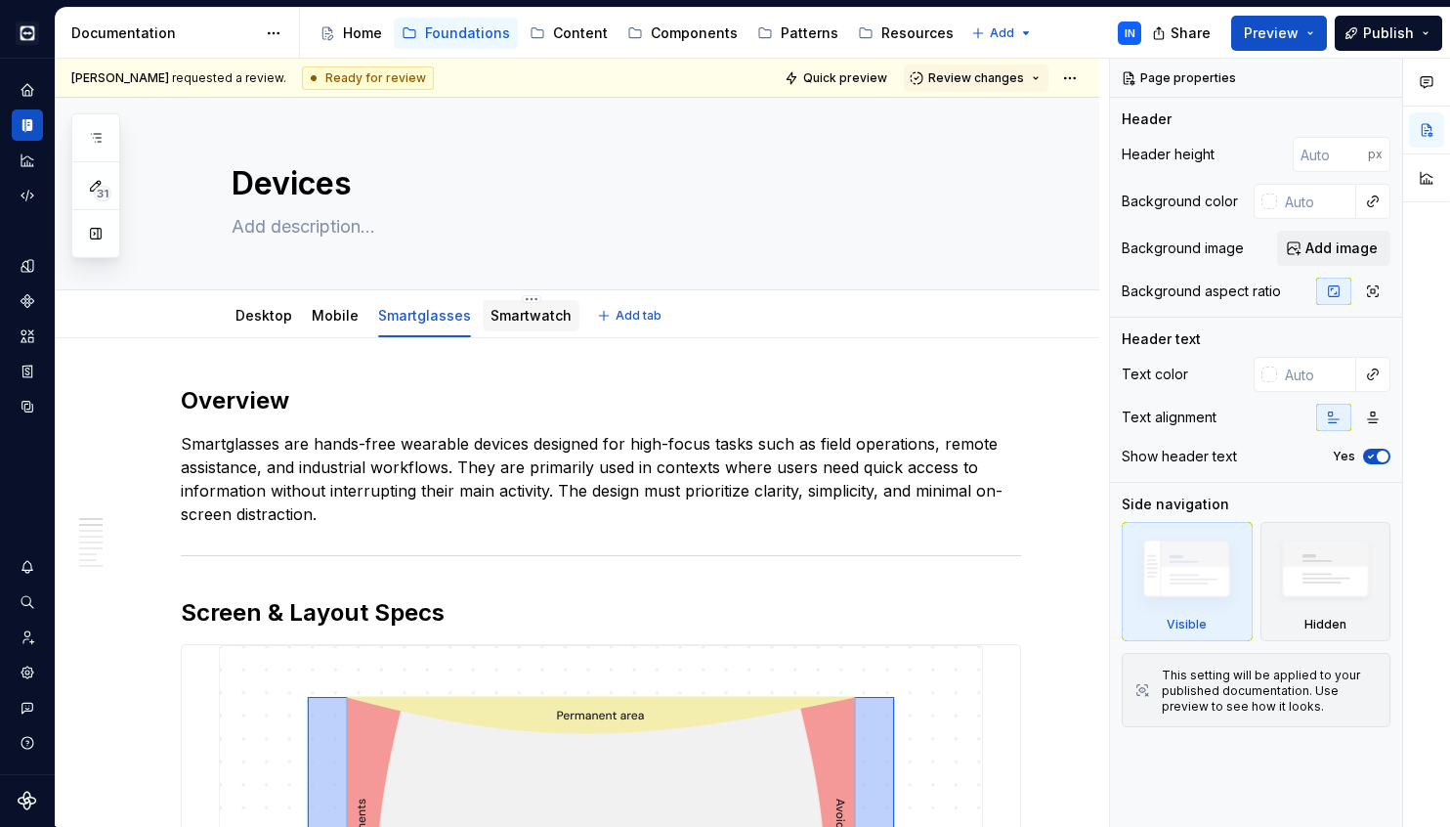
click at [530, 314] on link "Smartwatch" at bounding box center [531, 315] width 81 height 17
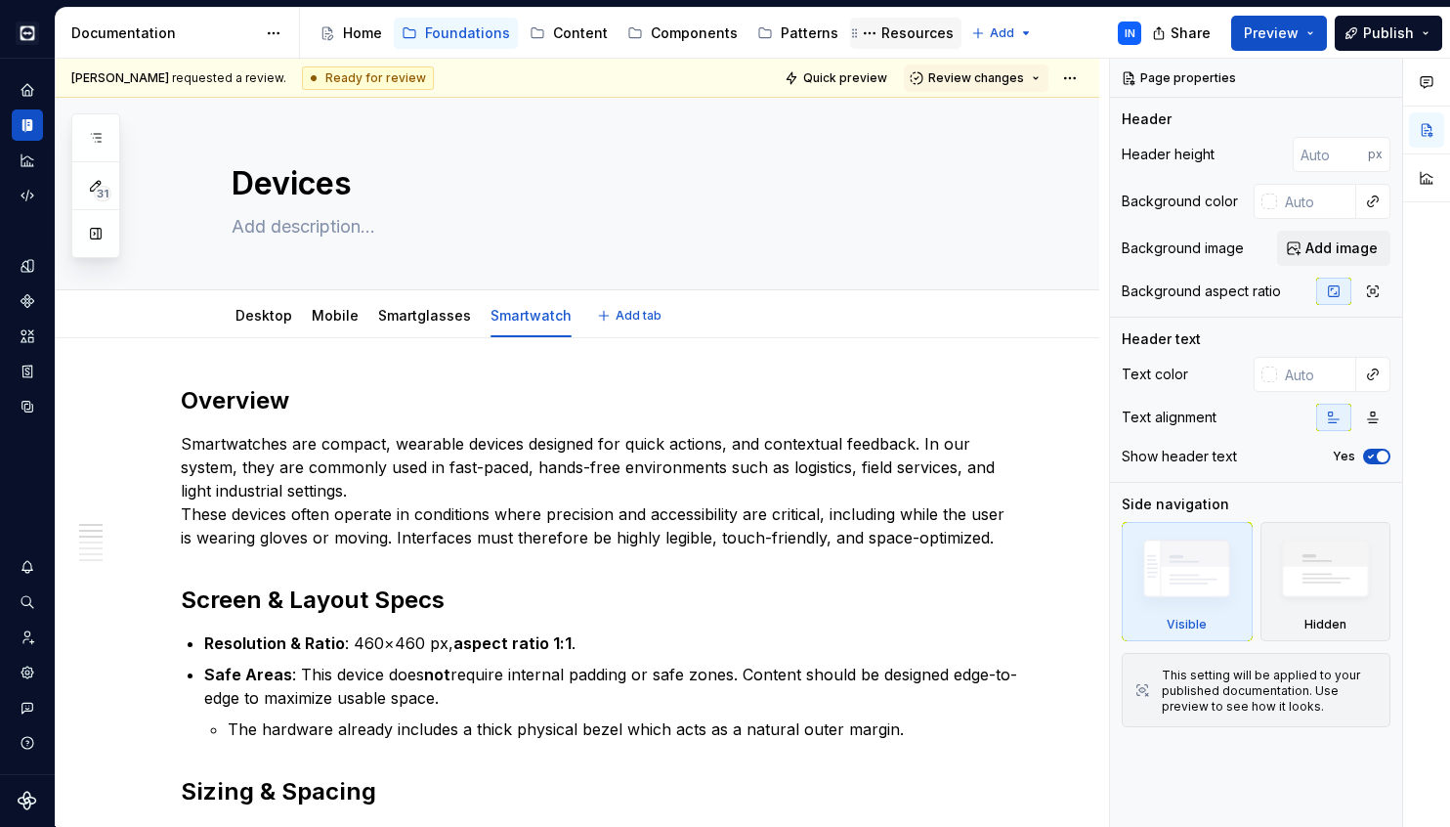
type textarea "*"
